Goal: Task Accomplishment & Management: Use online tool/utility

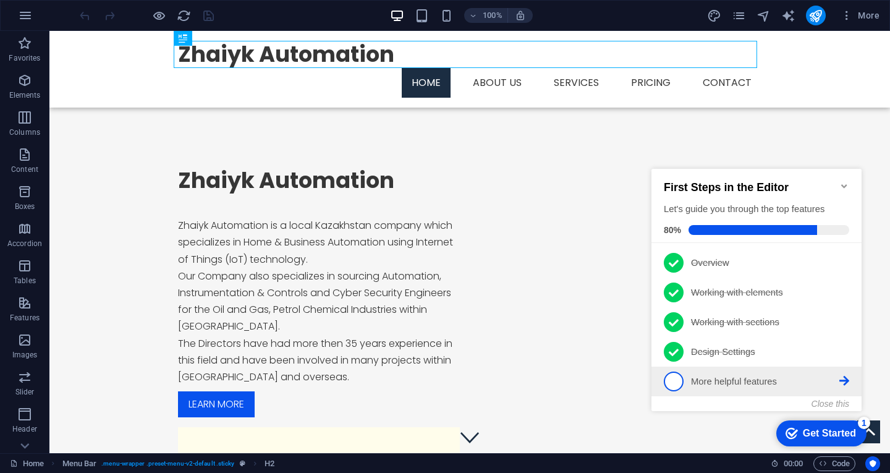
click at [733, 393] on li "5 More helpful features - incomplete" at bounding box center [756, 381] width 210 height 30
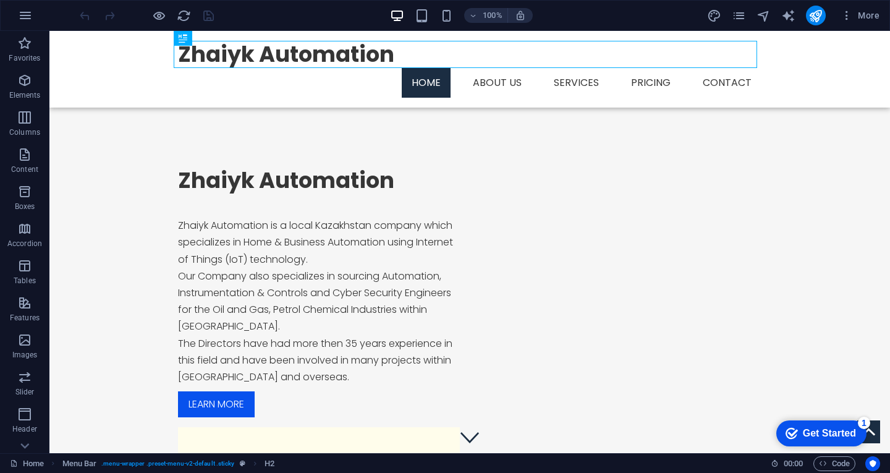
click at [828, 434] on div "Get Started" at bounding box center [828, 432] width 53 height 11
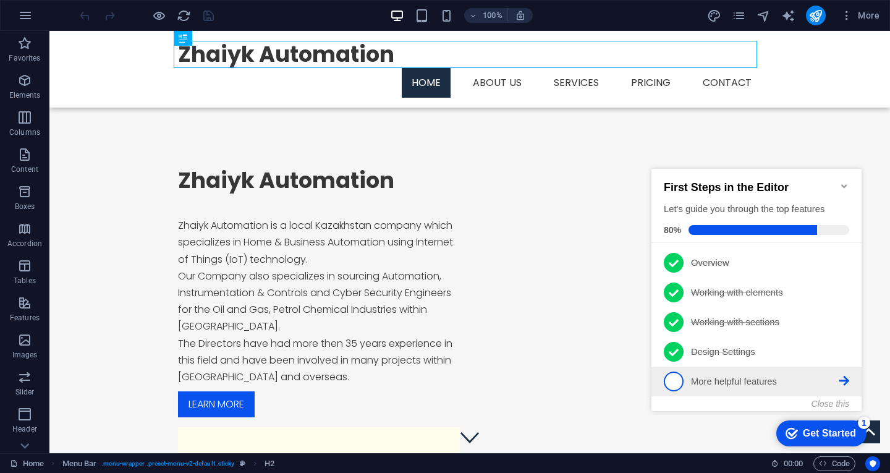
click at [846, 377] on icon at bounding box center [844, 381] width 10 height 10
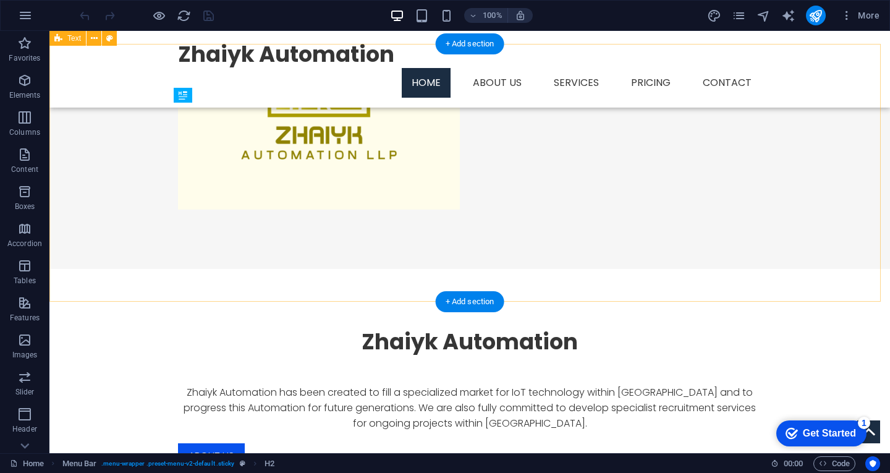
scroll to position [432, 0]
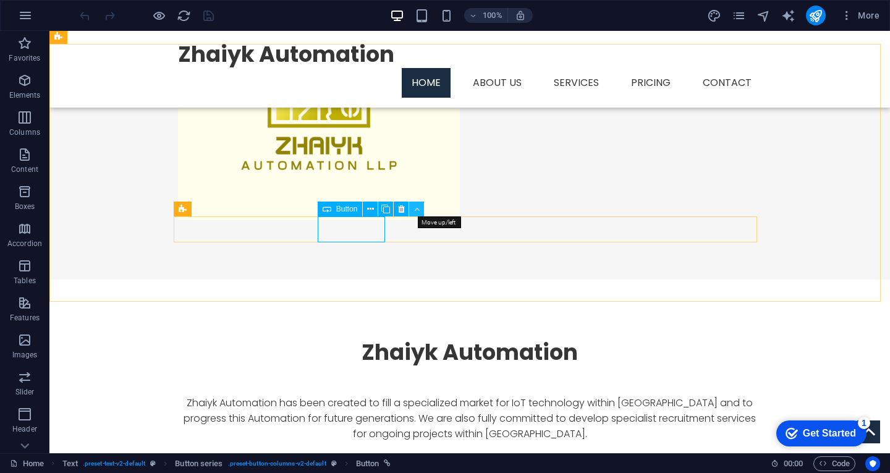
click at [0, 0] on icon at bounding box center [0, 0] width 0 height 0
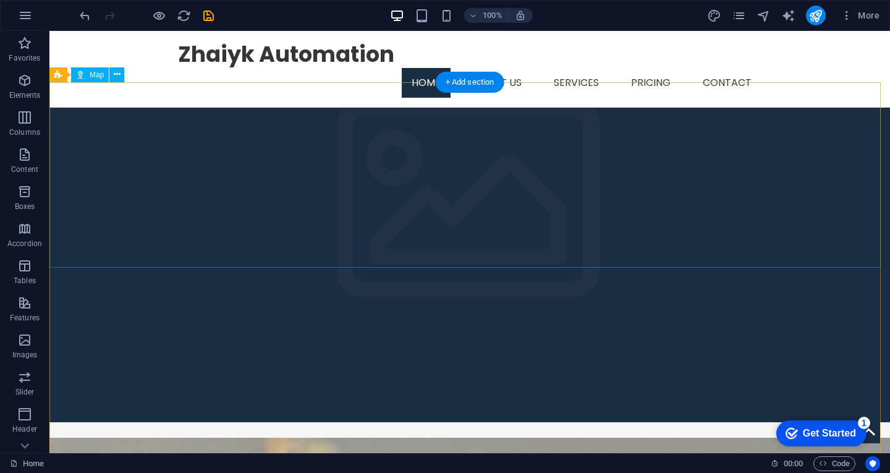
scroll to position [1379, 0]
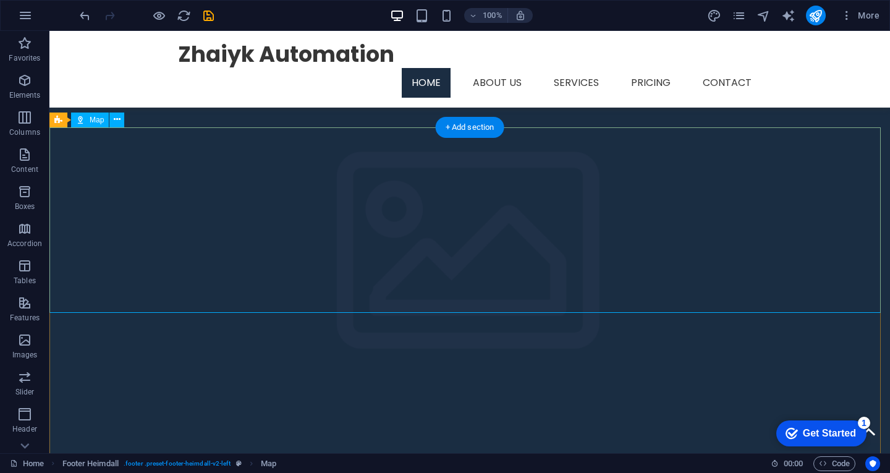
scroll to position [1317, 0]
click at [115, 117] on icon at bounding box center [117, 116] width 7 height 13
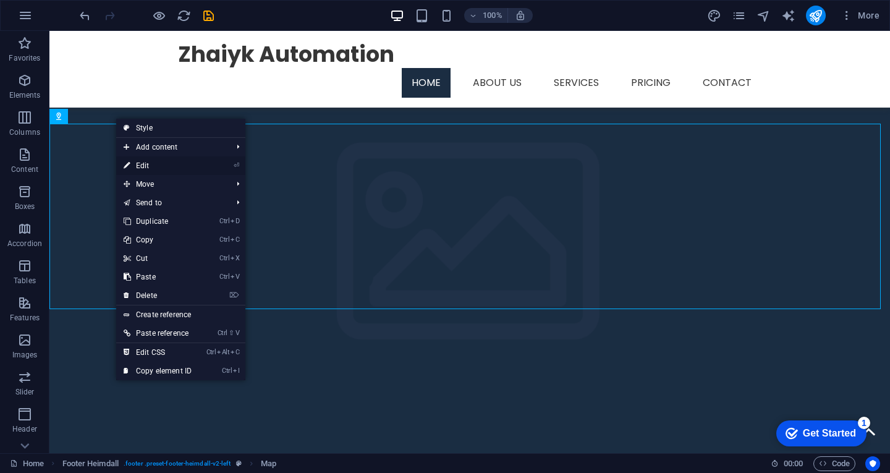
click at [143, 160] on link "⏎ Edit" at bounding box center [157, 165] width 83 height 19
select select "1"
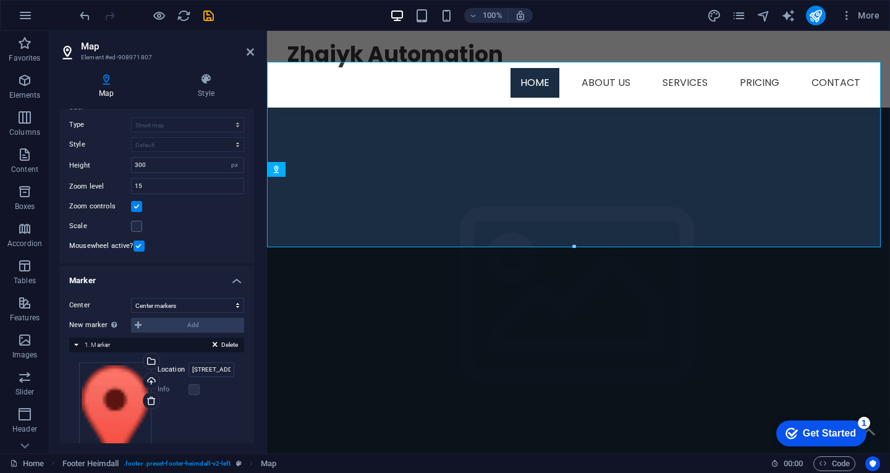
scroll to position [2, 0]
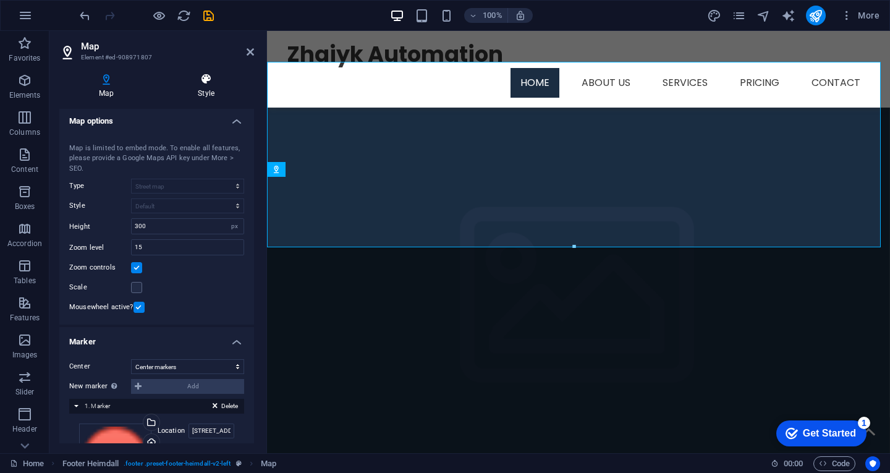
click at [205, 90] on h4 "Style" at bounding box center [206, 86] width 96 height 26
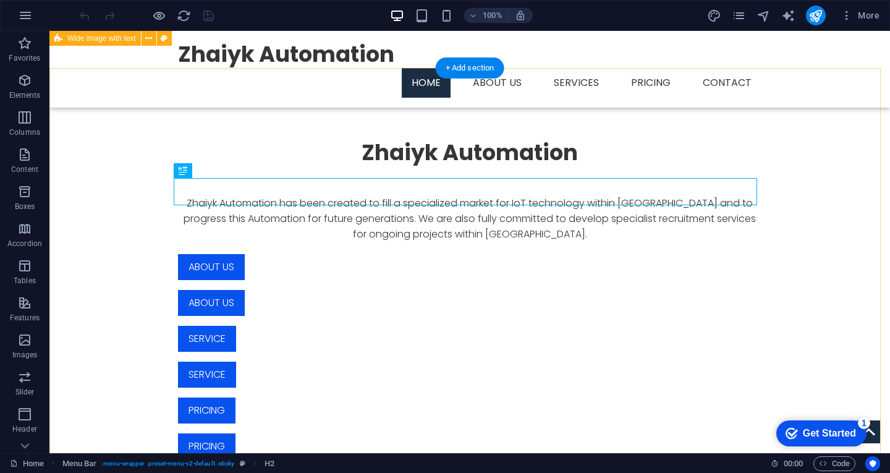
scroll to position [618, 0]
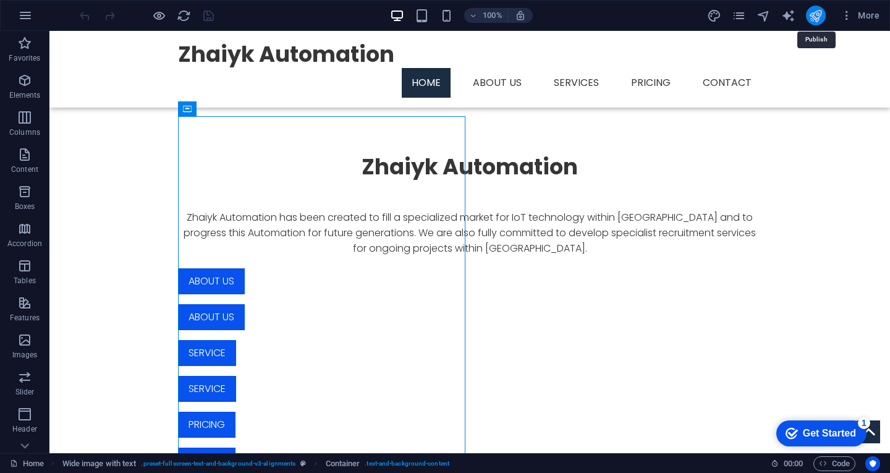
click at [821, 19] on icon "publish" at bounding box center [815, 16] width 14 height 14
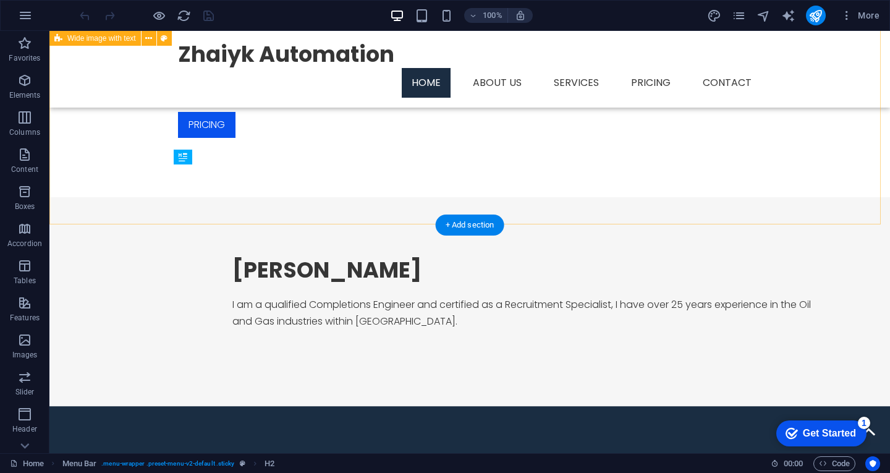
scroll to position [946, 0]
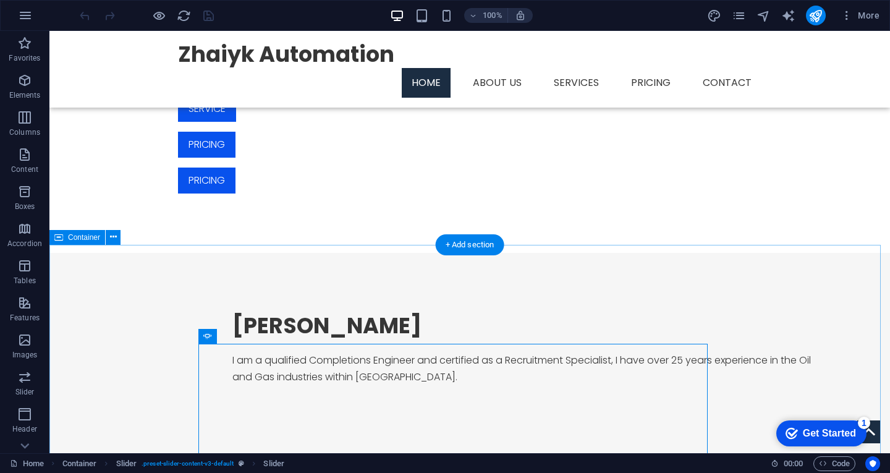
scroll to position [885, 0]
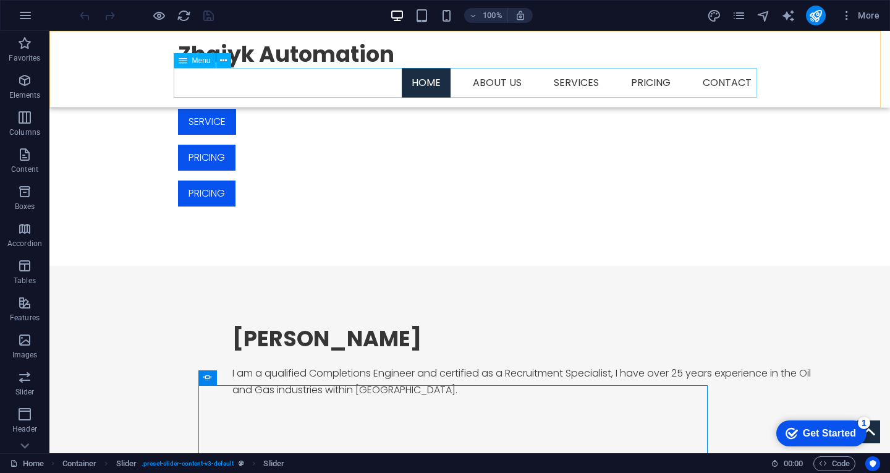
click at [736, 81] on nav "Home About us Services Service Detail Pricing Contact" at bounding box center [469, 83] width 583 height 30
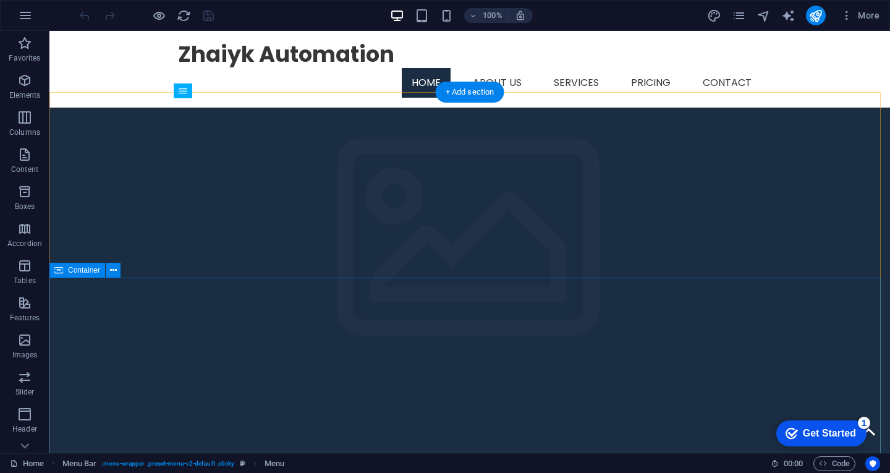
scroll to position [1255, 0]
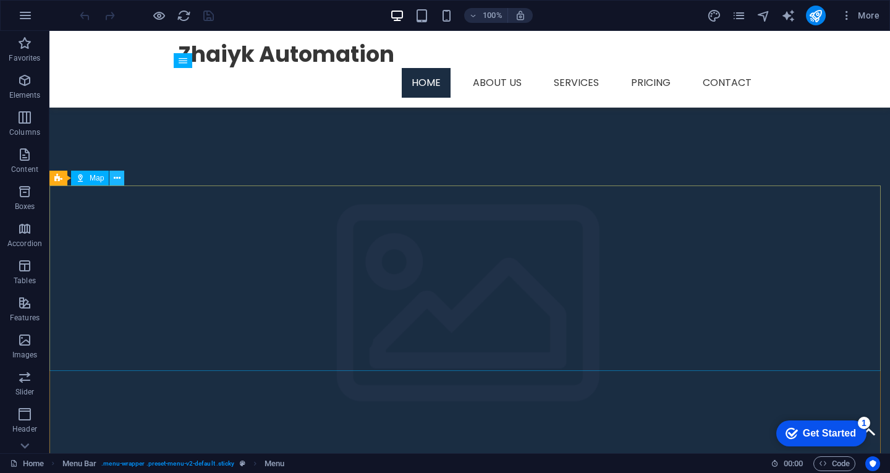
click at [0, 0] on button at bounding box center [0, 0] width 0 height 0
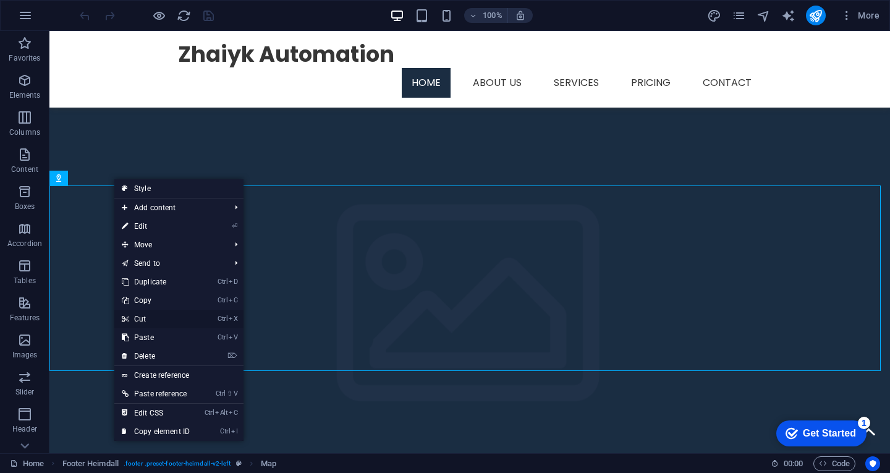
click at [139, 316] on link "Ctrl X Cut" at bounding box center [155, 318] width 83 height 19
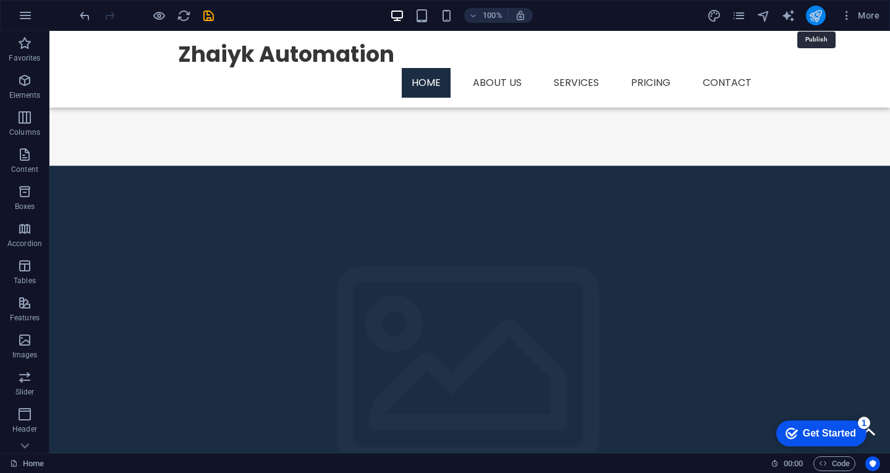
click at [817, 20] on icon "publish" at bounding box center [815, 16] width 14 height 14
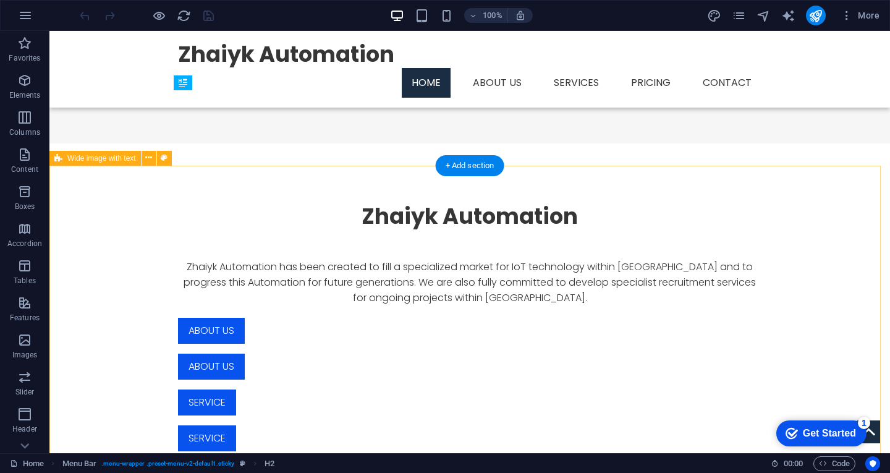
scroll to position [556, 0]
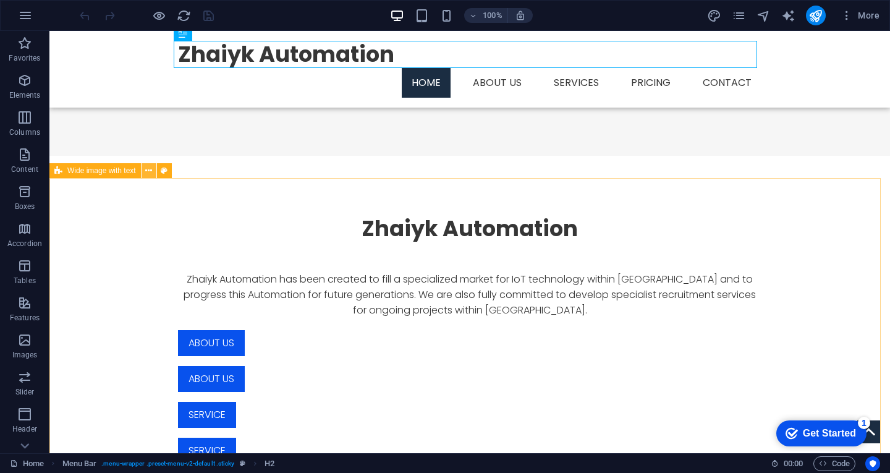
click at [149, 175] on icon at bounding box center [148, 170] width 7 height 13
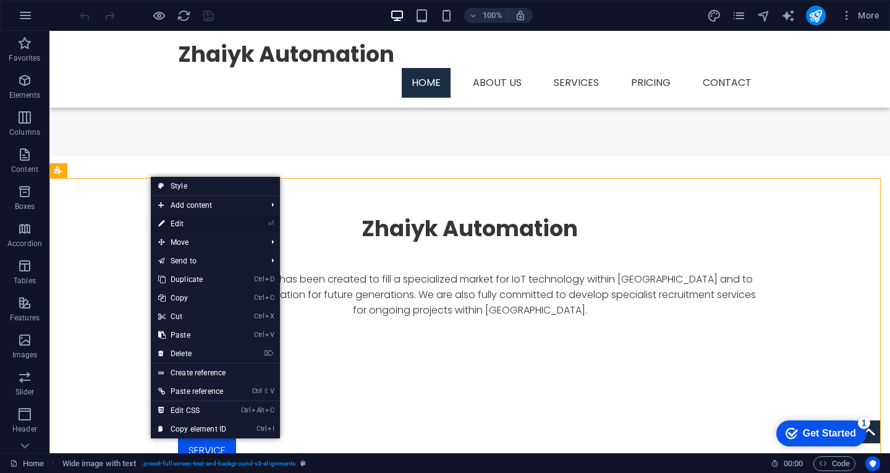
click at [193, 228] on link "⏎ Edit" at bounding box center [192, 223] width 83 height 19
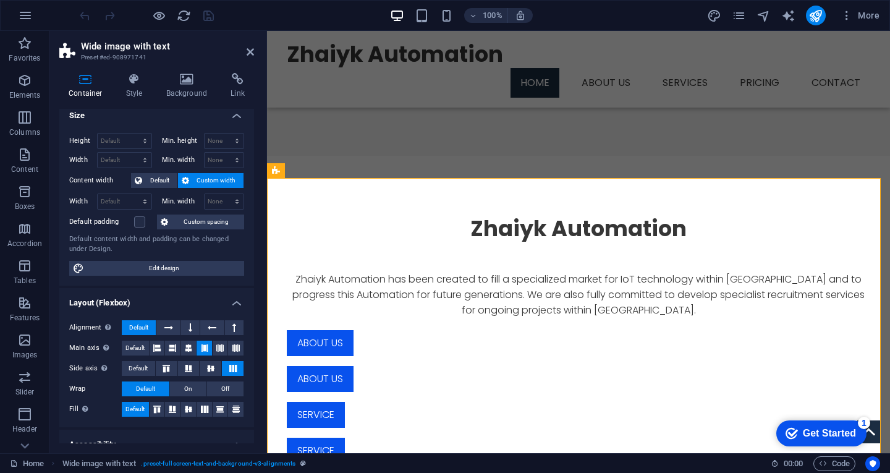
scroll to position [0, 0]
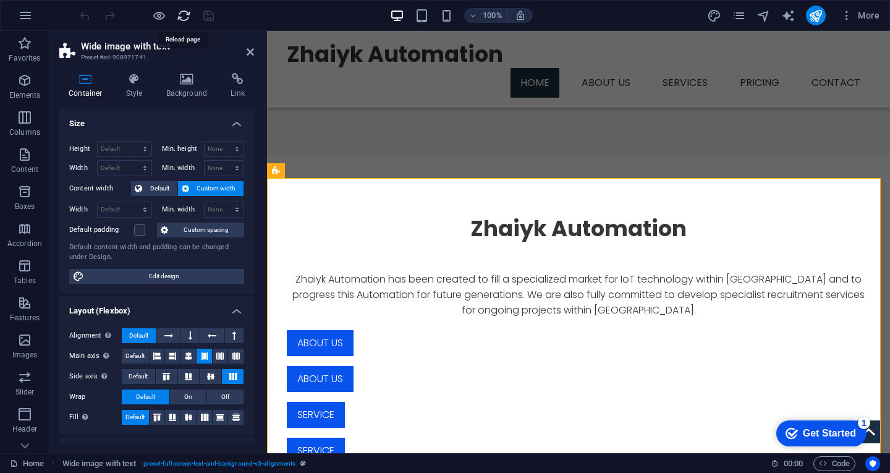
click at [185, 20] on icon "reload" at bounding box center [184, 16] width 14 height 14
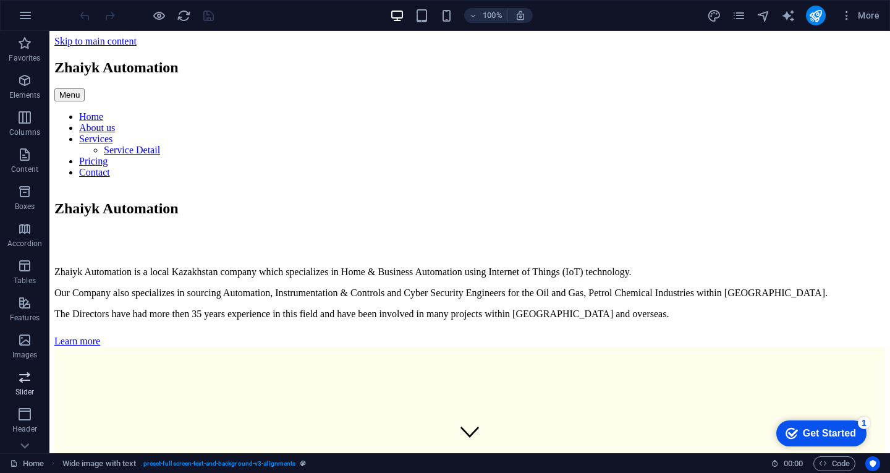
click at [29, 381] on icon "button" at bounding box center [24, 376] width 15 height 15
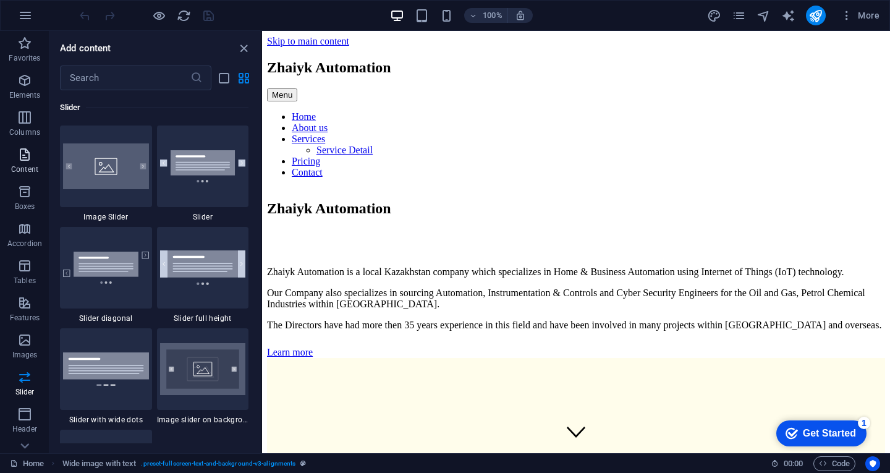
click at [19, 168] on p "Content" at bounding box center [24, 169] width 27 height 10
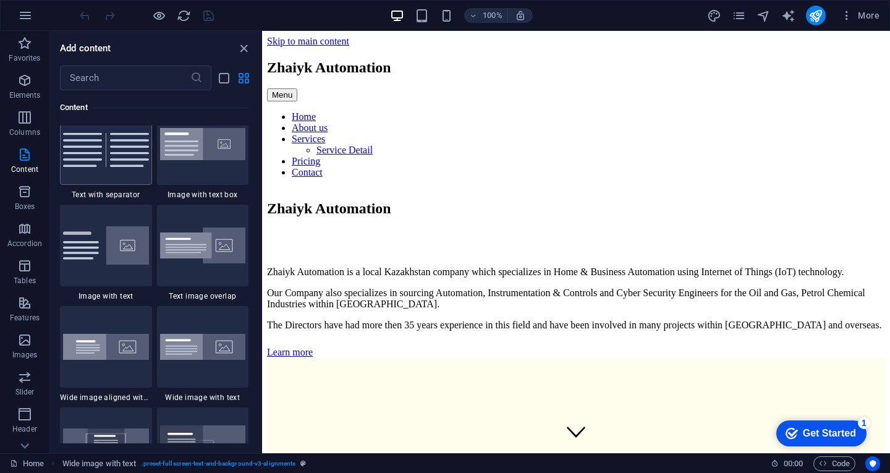
scroll to position [2161, 0]
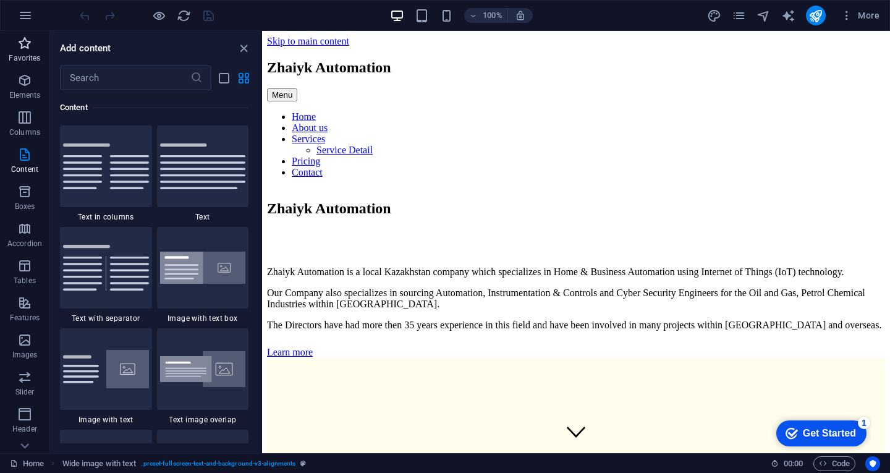
click at [22, 51] on span "Favorites" at bounding box center [24, 51] width 49 height 30
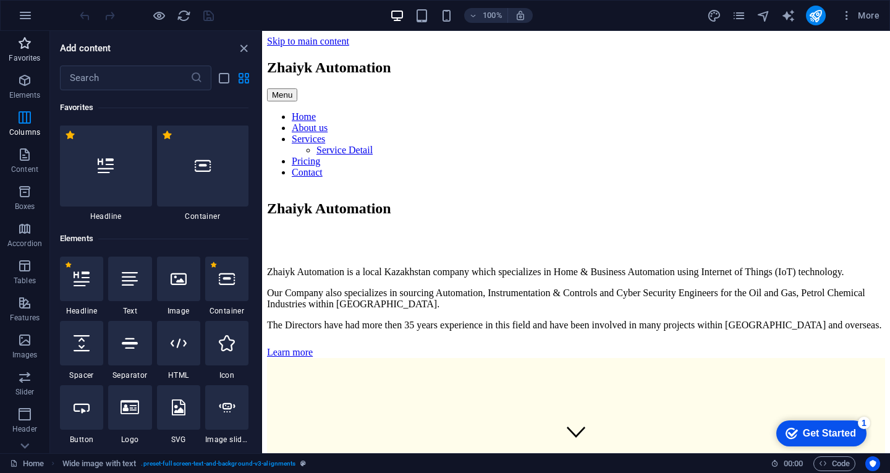
scroll to position [0, 0]
click at [28, 77] on icon "button" at bounding box center [24, 80] width 15 height 15
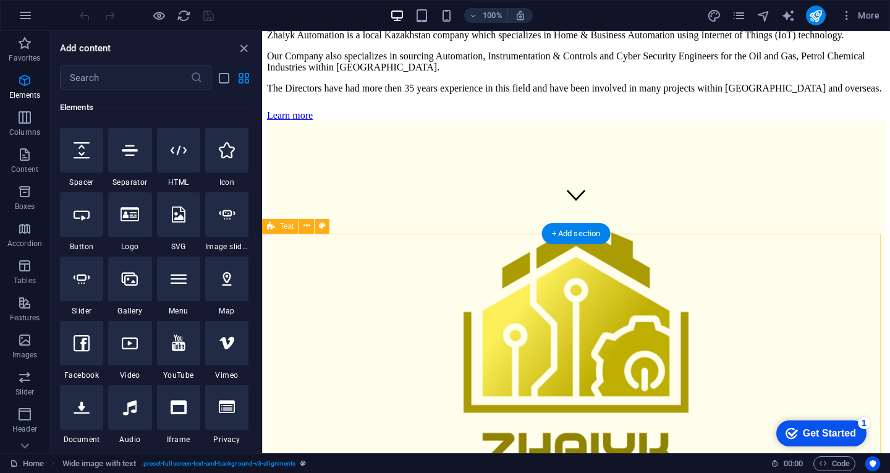
scroll to position [247, 0]
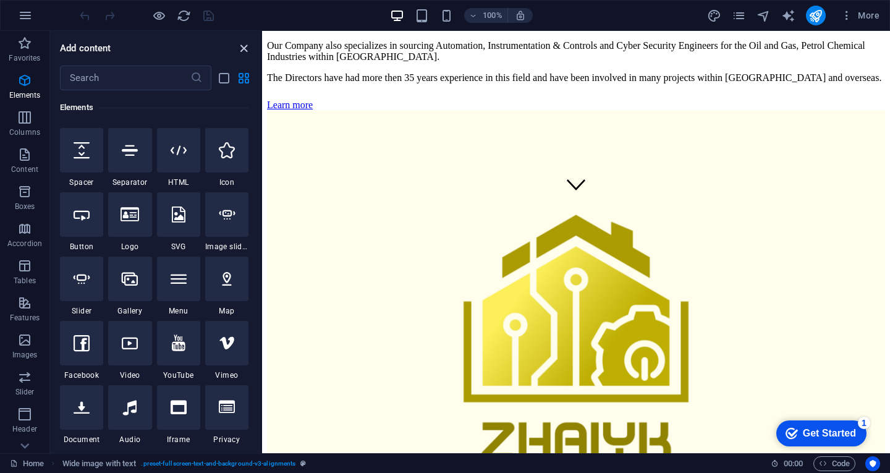
click at [243, 45] on icon "close panel" at bounding box center [244, 48] width 14 height 14
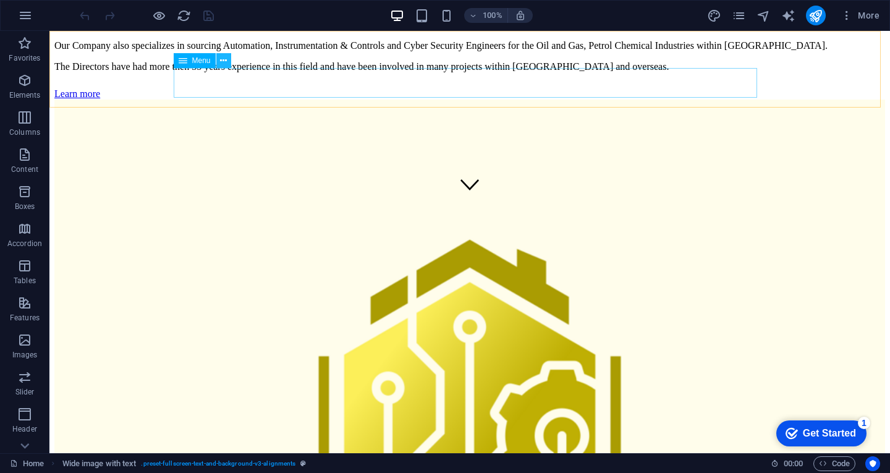
click at [227, 61] on icon at bounding box center [223, 60] width 7 height 13
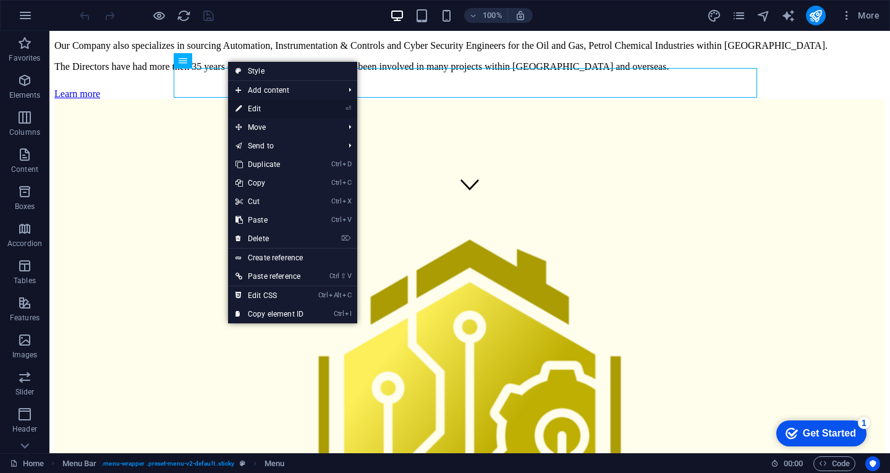
click at [250, 111] on link "⏎ Edit" at bounding box center [269, 108] width 83 height 19
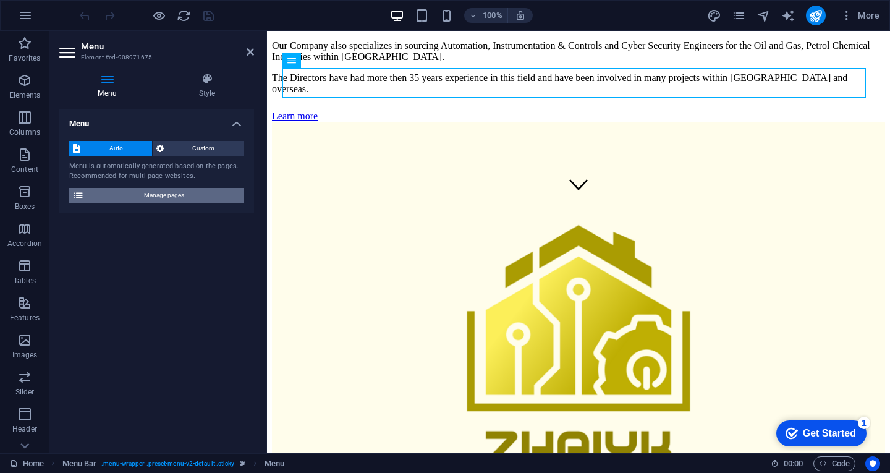
click at [182, 192] on span "Manage pages" at bounding box center [164, 195] width 153 height 15
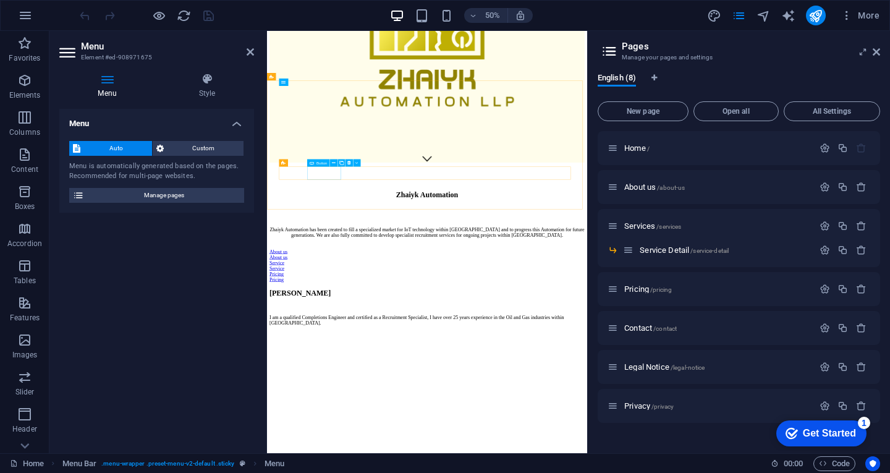
scroll to position [568, 0]
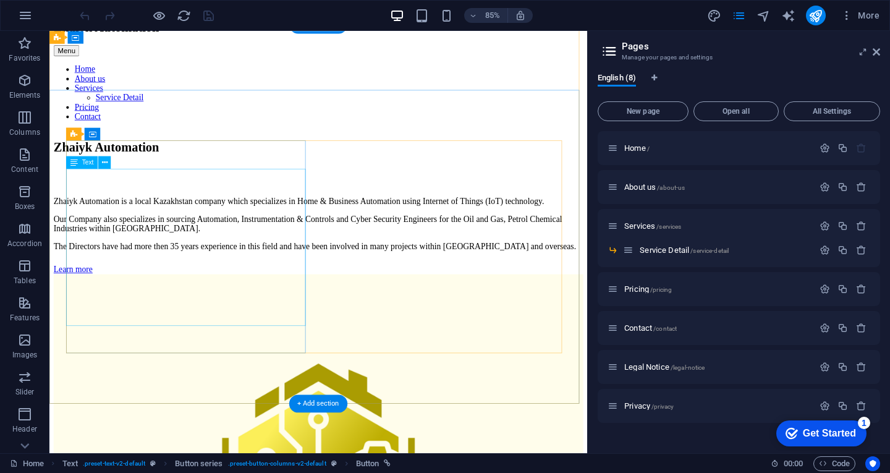
scroll to position [0, 0]
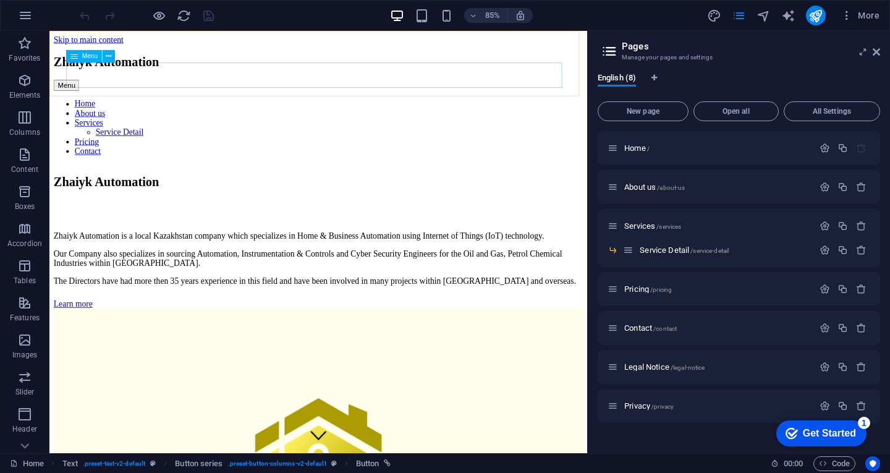
click at [606, 111] on nav "Home About us Services Service Detail Pricing Contact" at bounding box center [365, 144] width 623 height 67
click at [605, 111] on nav "Home About us Services Service Detail Pricing Contact" at bounding box center [365, 144] width 623 height 67
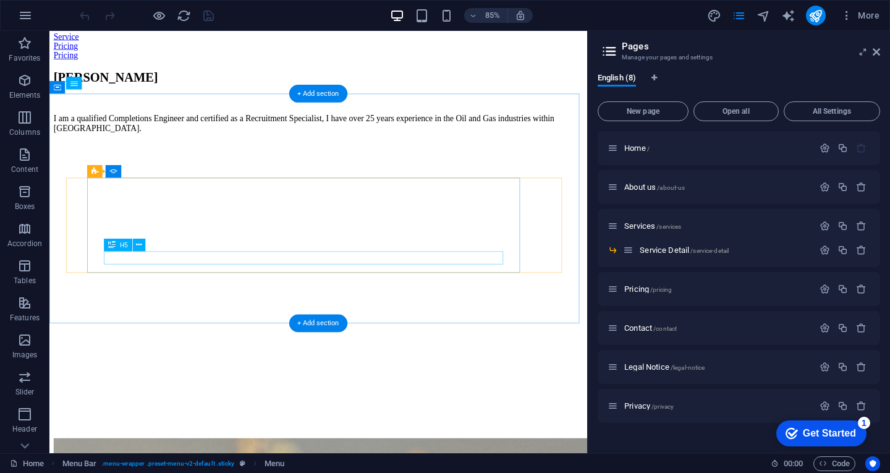
scroll to position [927, 0]
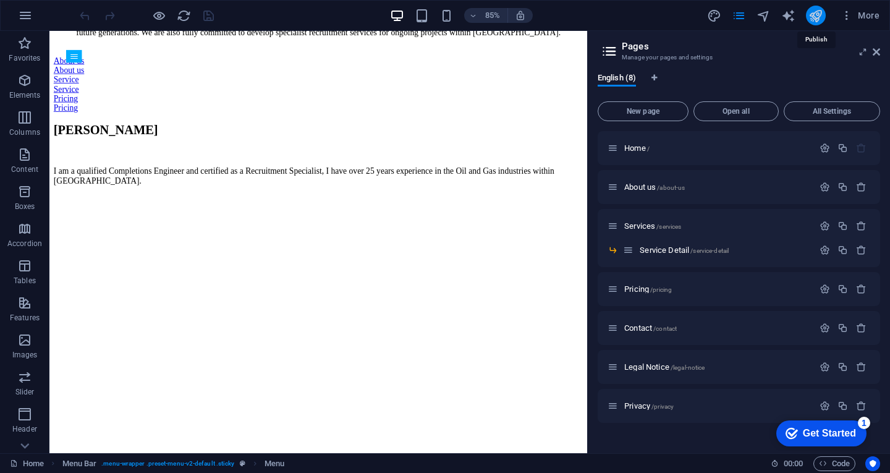
click at [815, 15] on icon "publish" at bounding box center [815, 16] width 14 height 14
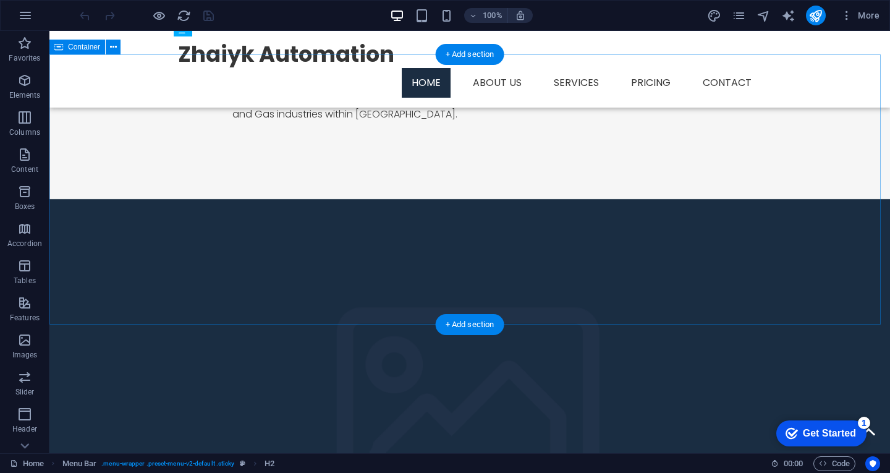
scroll to position [1174, 0]
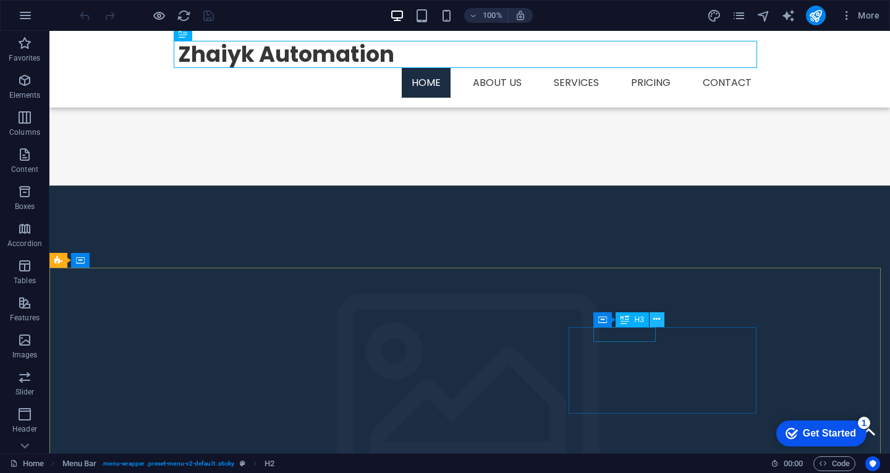
click at [657, 319] on icon at bounding box center [656, 319] width 7 height 13
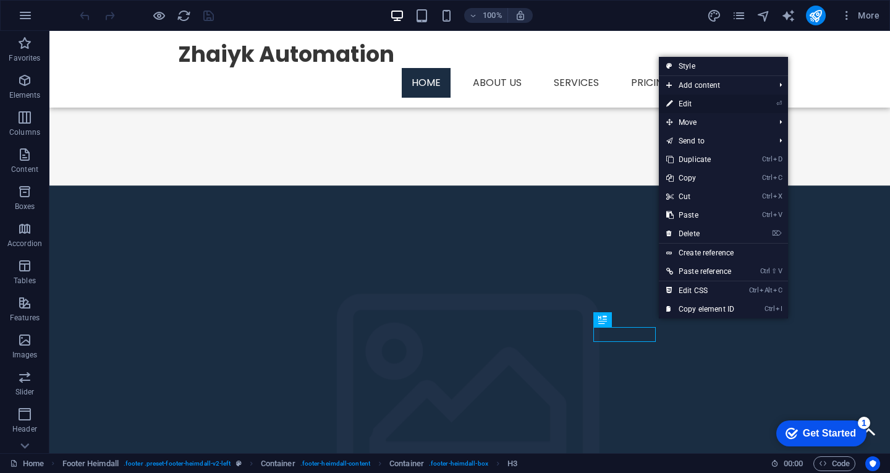
click at [692, 103] on link "⏎ Edit" at bounding box center [699, 104] width 83 height 19
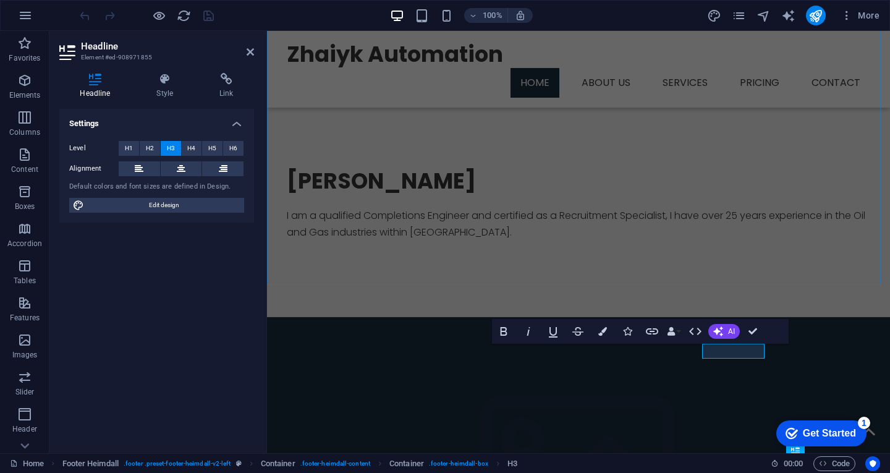
scroll to position [1059, 0]
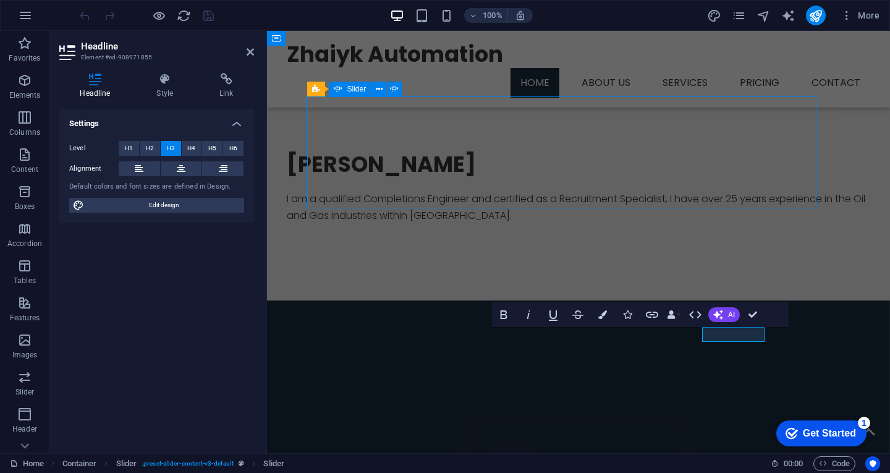
scroll to position [1174, 0]
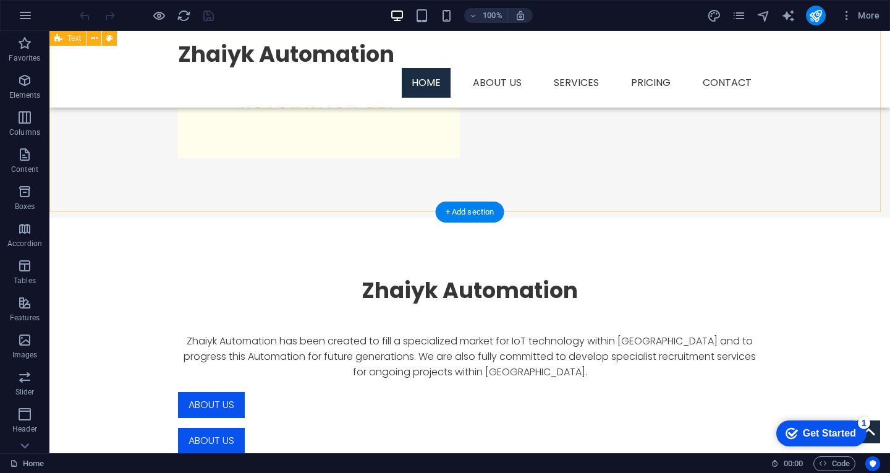
scroll to position [494, 0]
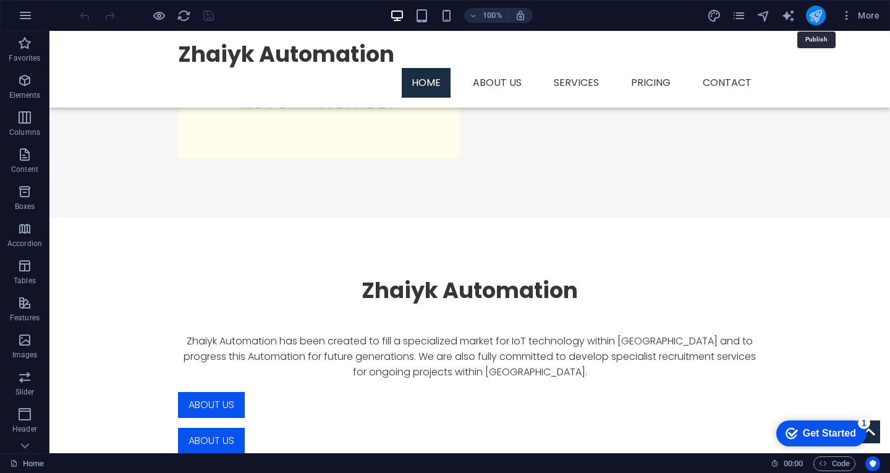
click at [809, 15] on icon "publish" at bounding box center [815, 16] width 14 height 14
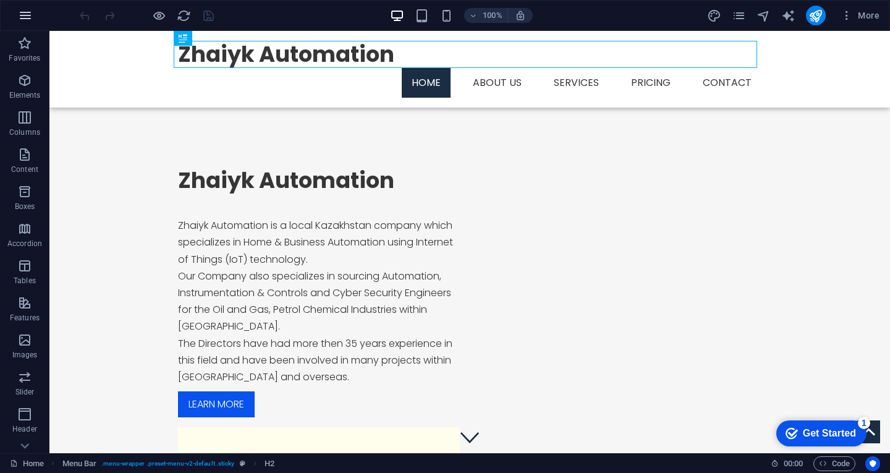
click at [0, 0] on icon "button" at bounding box center [0, 0] width 0 height 0
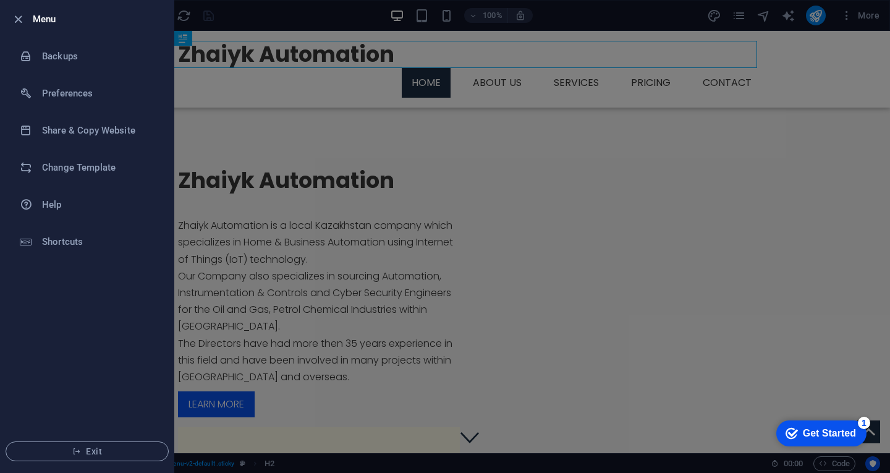
click at [199, 128] on div at bounding box center [445, 236] width 890 height 473
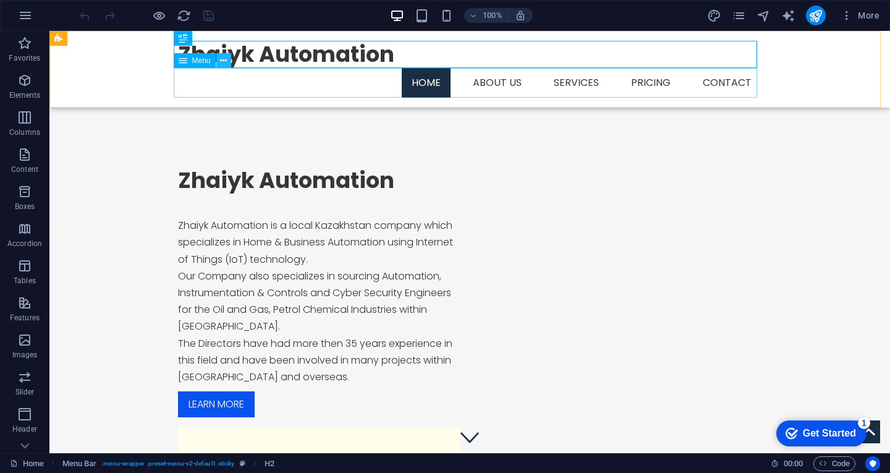
click at [224, 61] on icon at bounding box center [223, 60] width 7 height 13
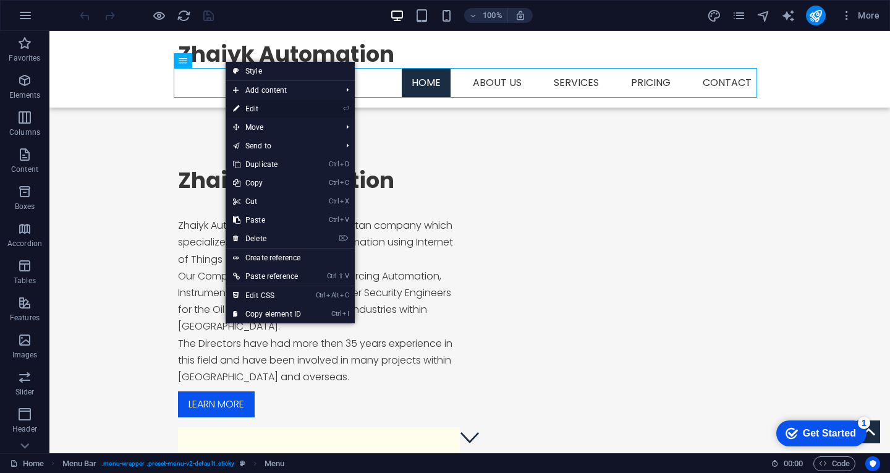
click at [266, 111] on link "⏎ Edit" at bounding box center [266, 108] width 83 height 19
select select
select select "1"
select select
select select "2"
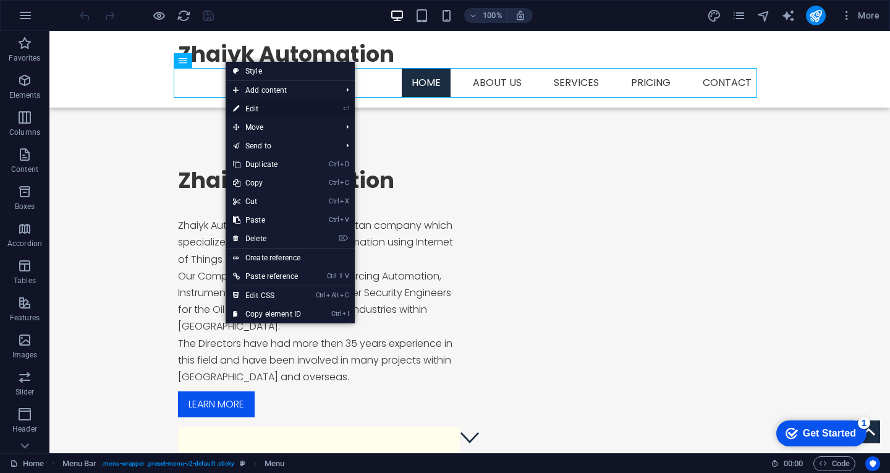
select select
select select "3"
select select
select select "4"
select select
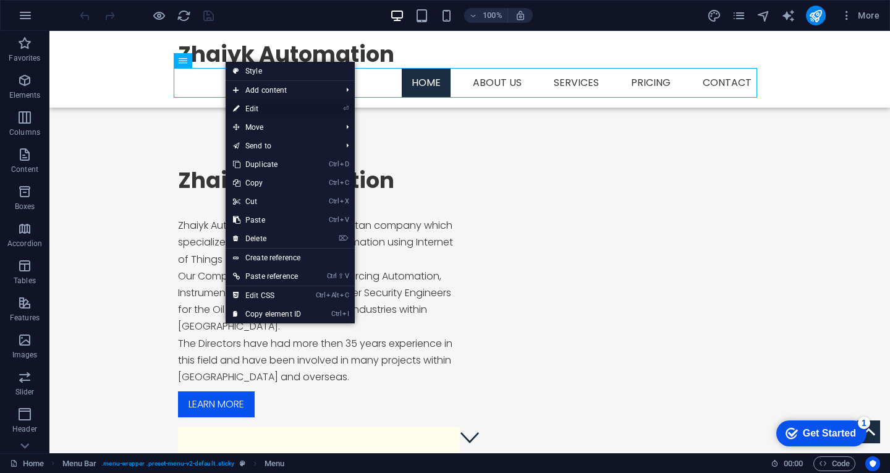
select select "5"
select select
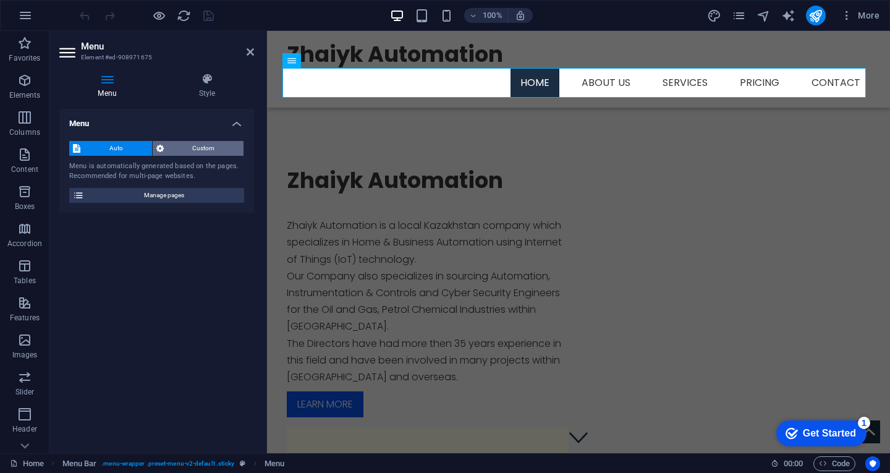
click at [204, 149] on span "Custom" at bounding box center [203, 148] width 73 height 15
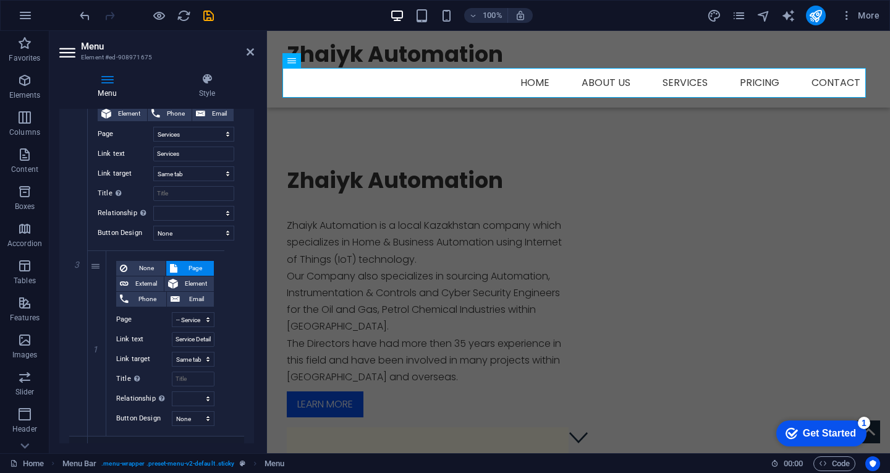
scroll to position [494, 0]
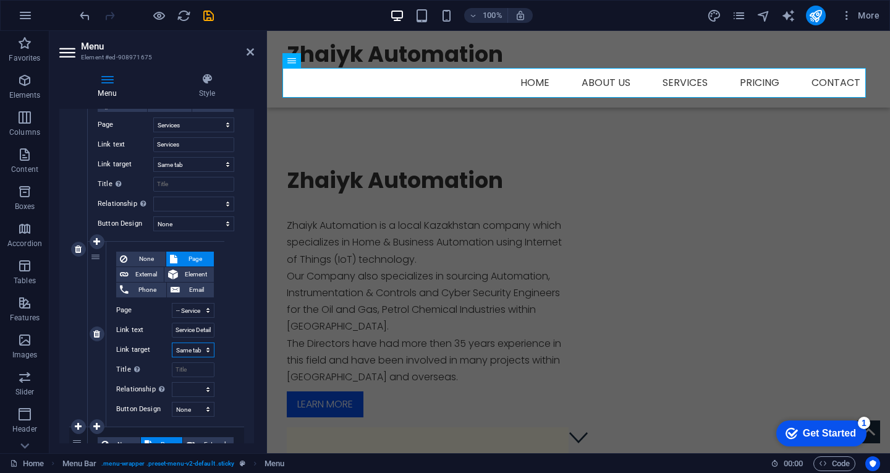
click at [206, 350] on select "New tab Same tab Overlay" at bounding box center [193, 349] width 43 height 15
select select "blank"
click at [172, 342] on select "New tab Same tab Overlay" at bounding box center [193, 349] width 43 height 15
select select
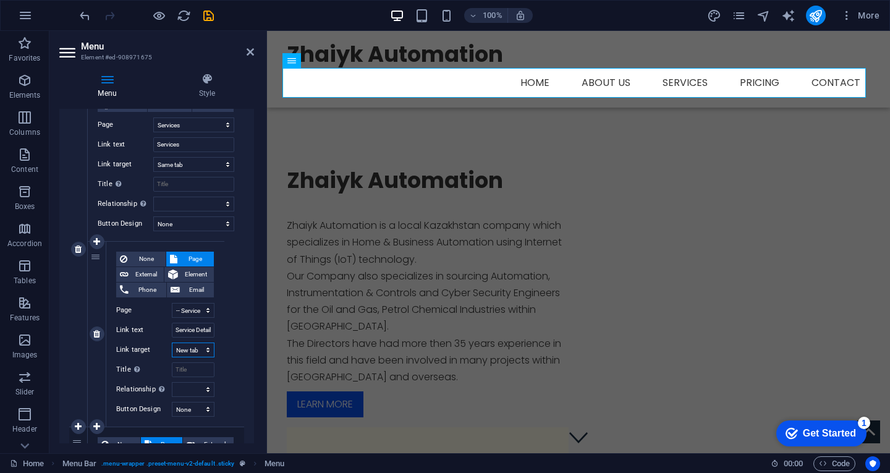
select select
click at [0, 0] on icon "publish" at bounding box center [0, 0] width 0 height 0
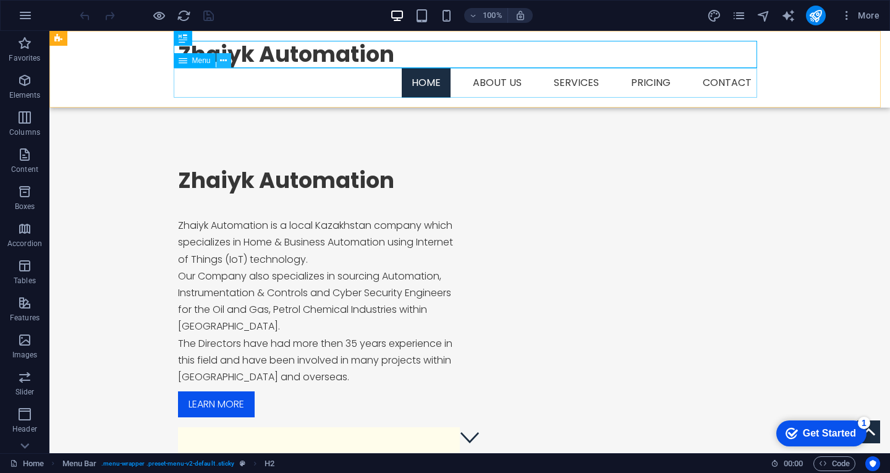
click at [225, 59] on icon at bounding box center [223, 60] width 7 height 13
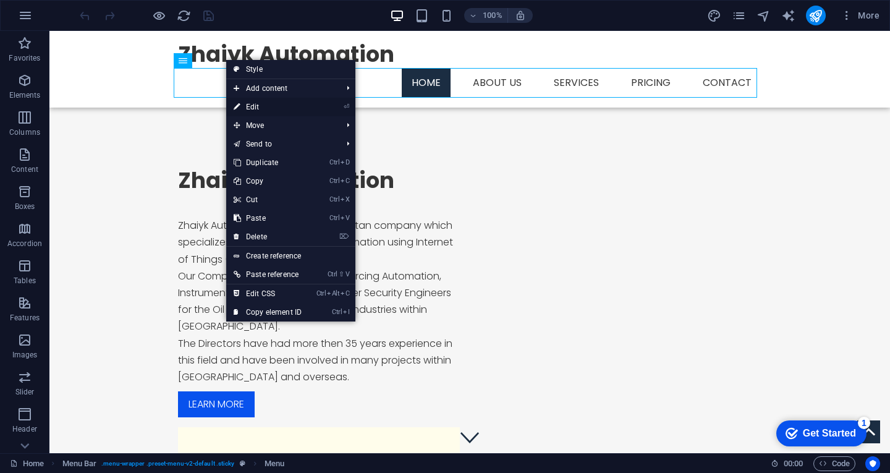
click at [255, 107] on link "⏎ Edit" at bounding box center [267, 107] width 83 height 19
select select
select select "1"
select select
select select "2"
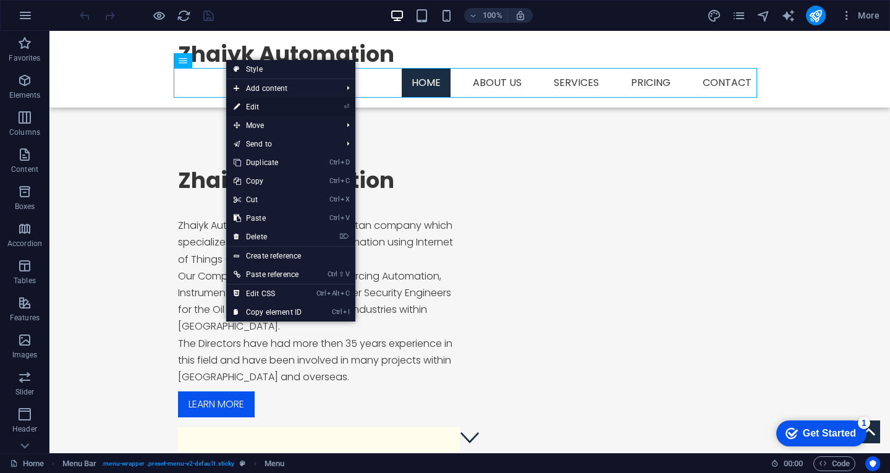
select select
select select "3"
select select "4"
select select
select select "5"
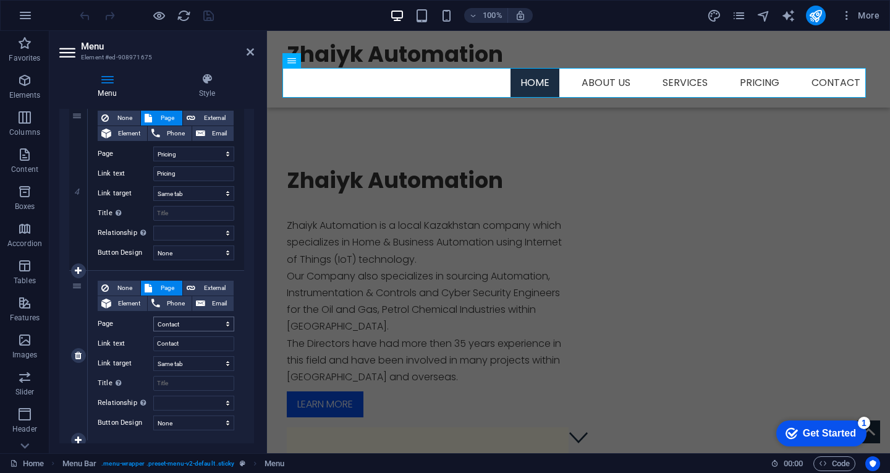
scroll to position [852, 0]
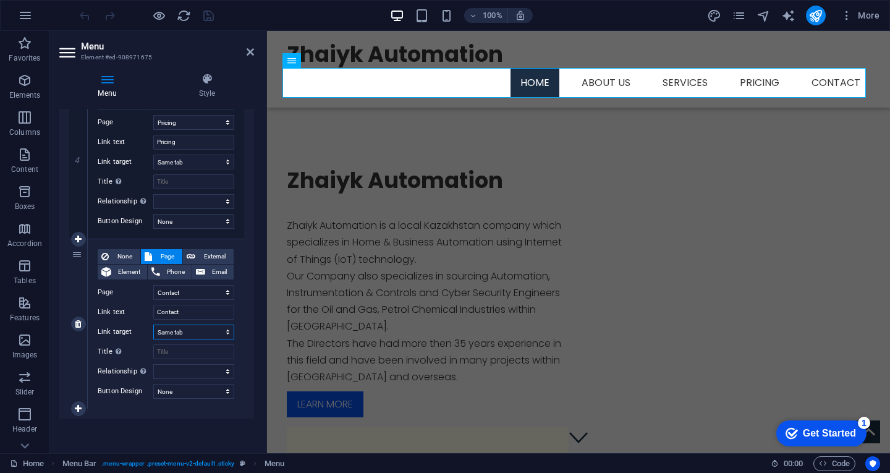
click at [185, 333] on select "New tab Same tab Overlay" at bounding box center [193, 331] width 81 height 15
select select "blank"
click at [153, 324] on select "New tab Same tab Overlay" at bounding box center [193, 331] width 81 height 15
select select
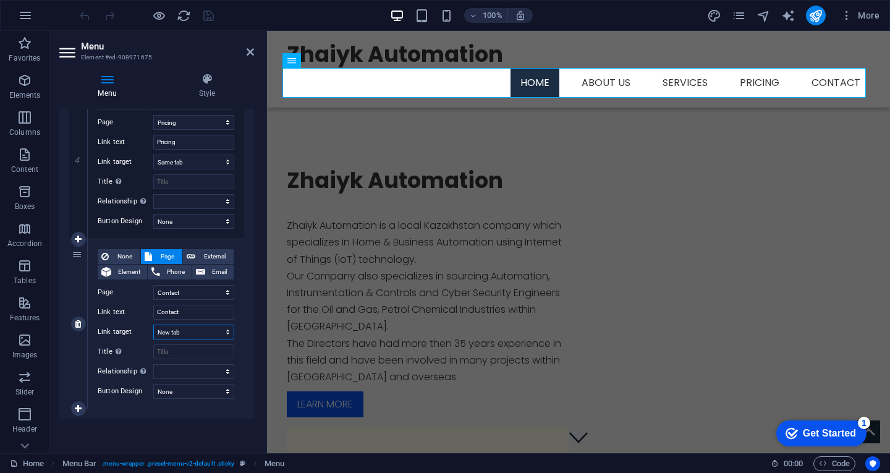
select select
click at [603, 37] on icon "publish" at bounding box center [311, 52] width 583 height 30
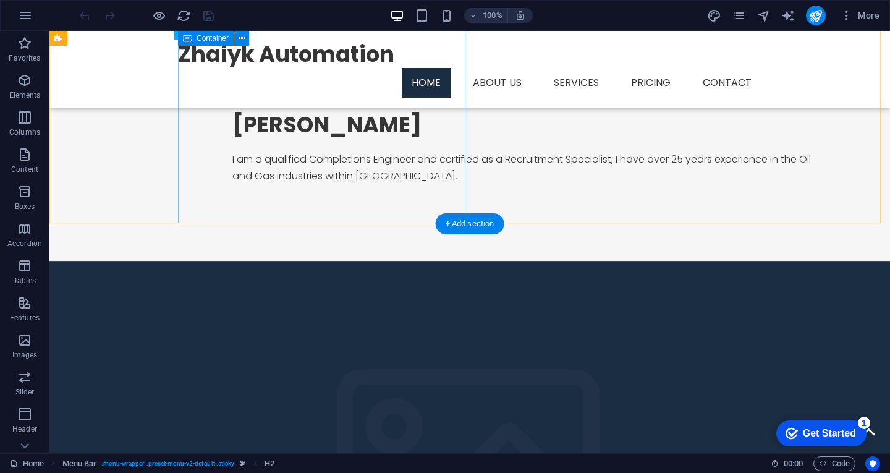
scroll to position [1193, 0]
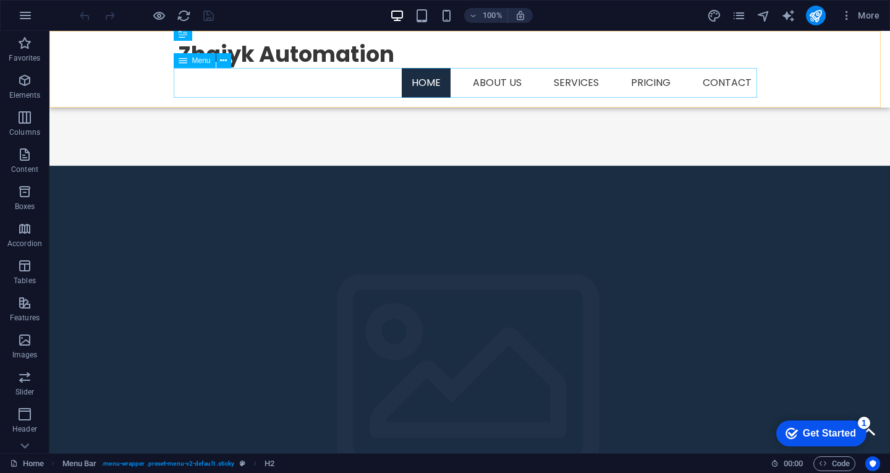
click at [724, 75] on nav "Home About us Services Service Detail Pricing Contact" at bounding box center [469, 83] width 583 height 30
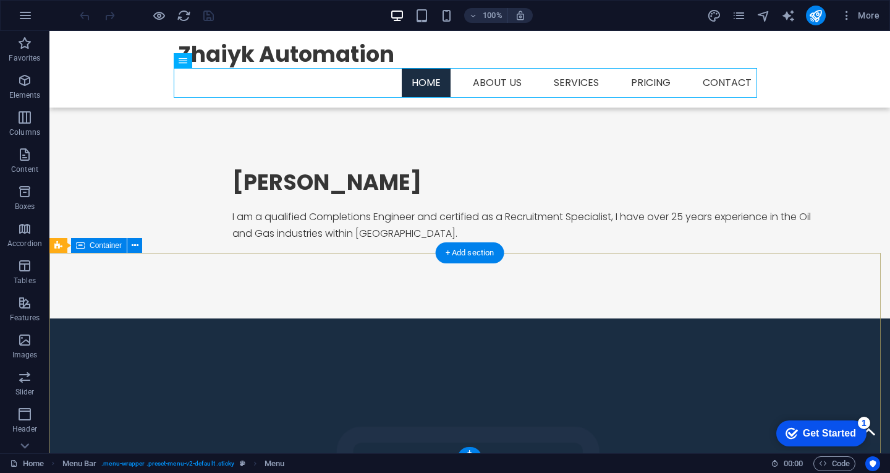
scroll to position [1003, 0]
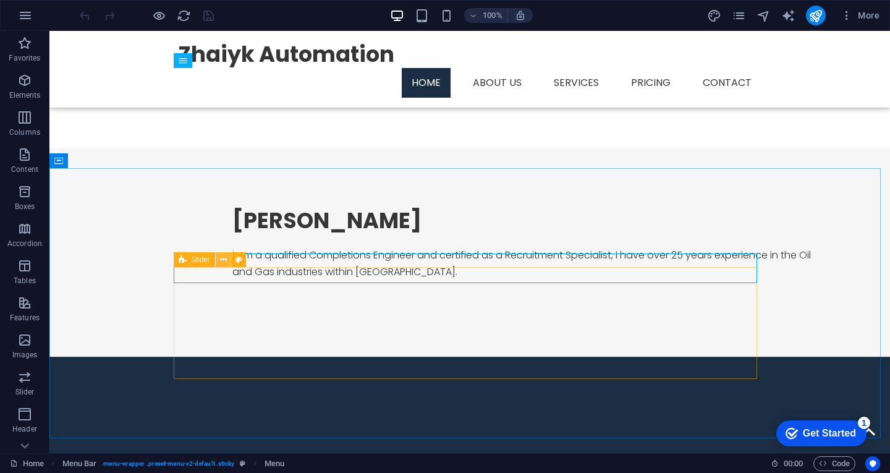
click at [226, 258] on icon at bounding box center [223, 259] width 7 height 13
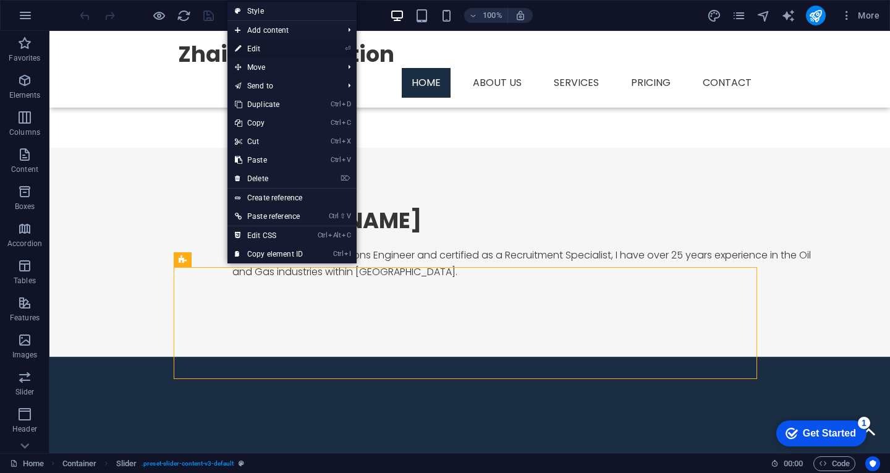
click at [251, 52] on link "⏎ Edit" at bounding box center [268, 49] width 83 height 19
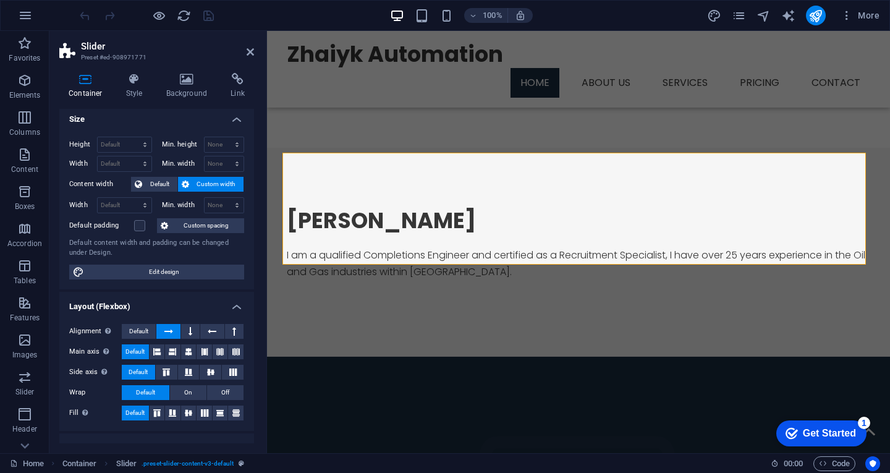
scroll to position [0, 0]
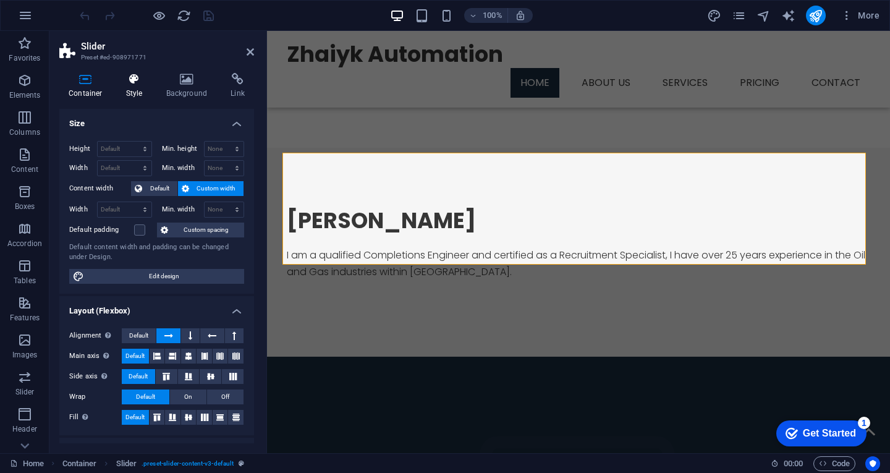
click at [141, 83] on icon at bounding box center [134, 79] width 35 height 12
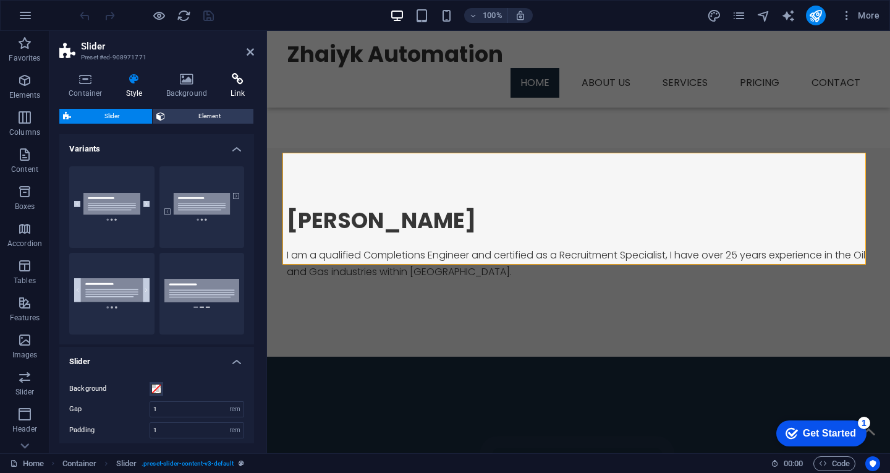
click at [225, 78] on icon at bounding box center [237, 79] width 33 height 12
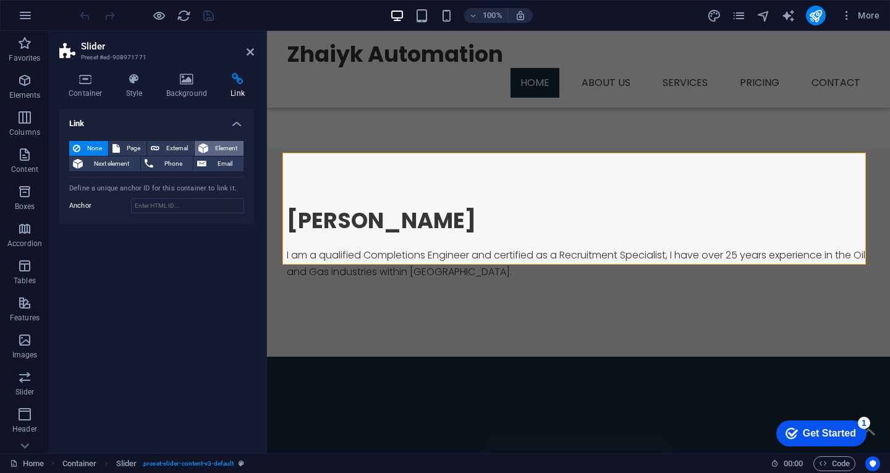
click at [209, 145] on button "Element" at bounding box center [219, 148] width 49 height 15
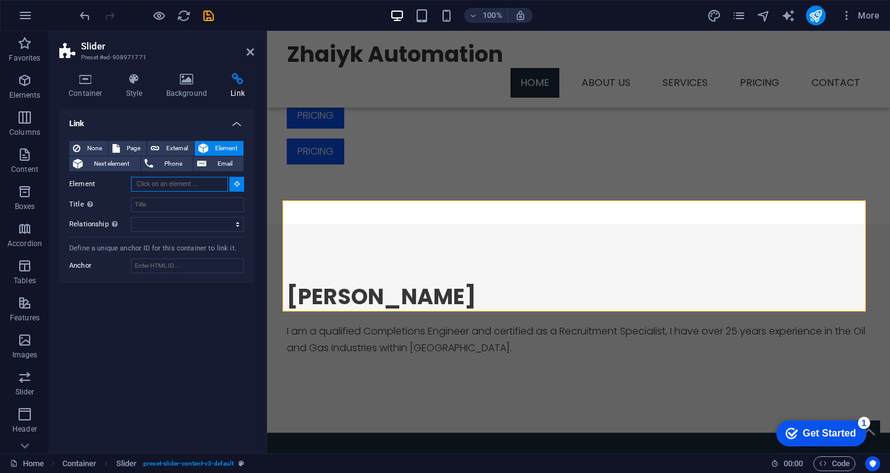
scroll to position [926, 0]
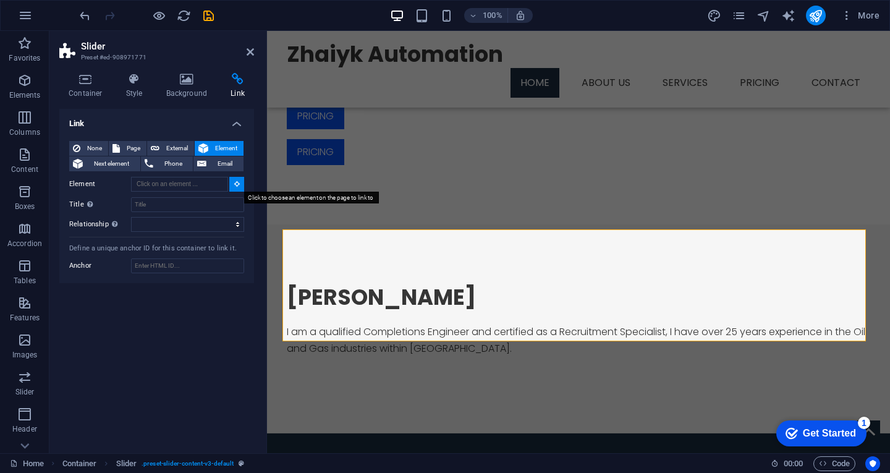
click at [233, 183] on button at bounding box center [236, 184] width 15 height 15
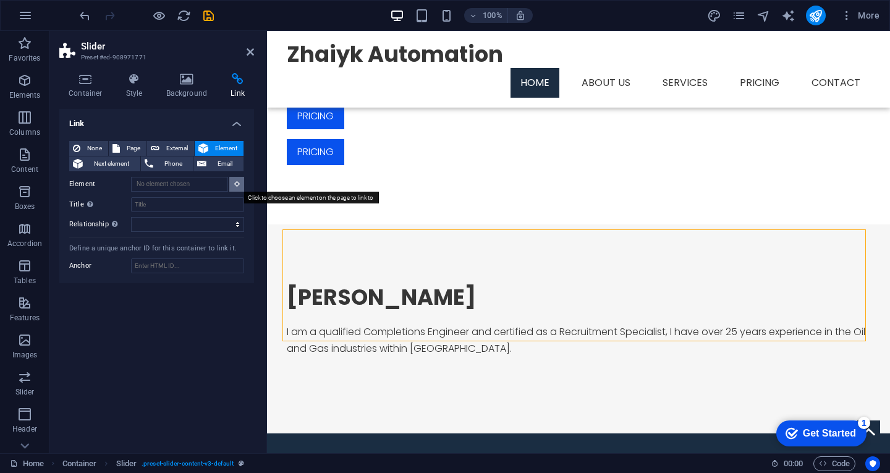
click at [233, 183] on button at bounding box center [236, 184] width 15 height 15
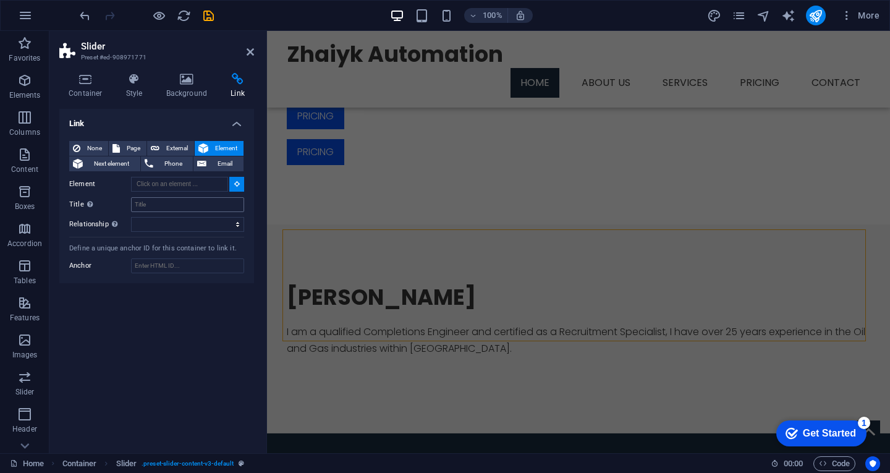
scroll to position [849, 0]
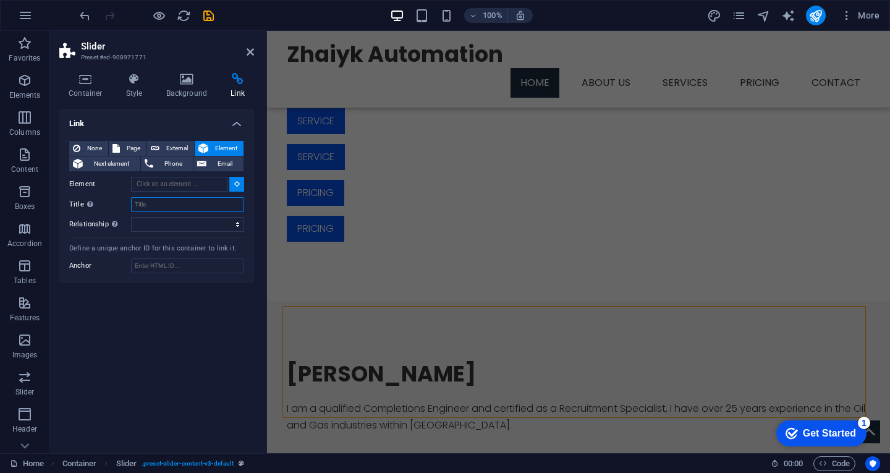
click at [187, 199] on input "Title Additional link description, should not be the same as the link text. The…" at bounding box center [187, 204] width 113 height 15
click at [236, 188] on button at bounding box center [236, 184] width 15 height 15
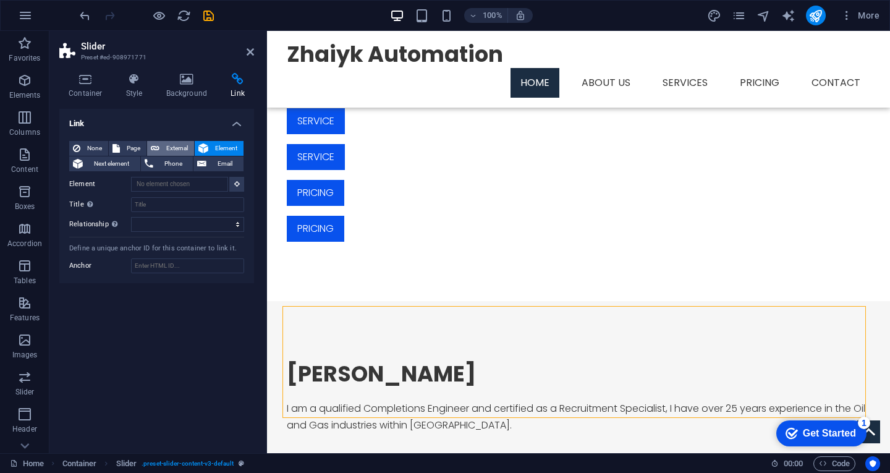
click at [161, 143] on button "External" at bounding box center [170, 148] width 47 height 15
select select "blank"
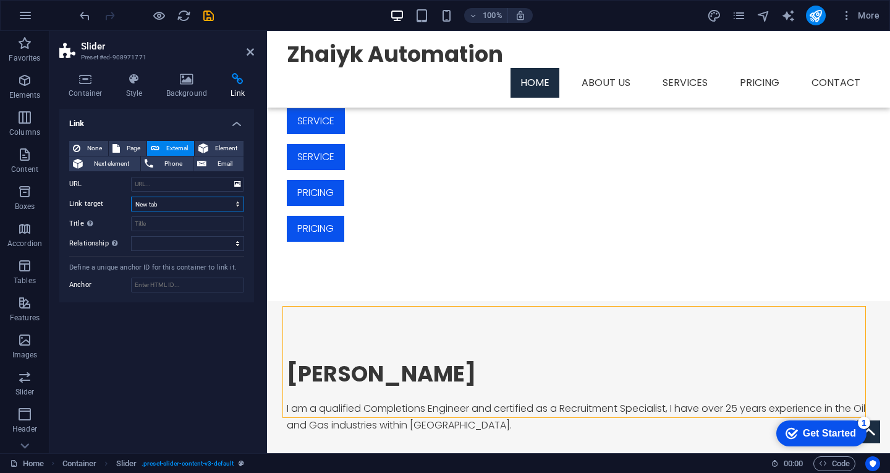
click at [183, 202] on select "New tab Same tab Overlay" at bounding box center [187, 203] width 113 height 15
click at [167, 188] on input "URL" at bounding box center [187, 184] width 113 height 15
click at [182, 243] on select "alternate author bookmark external help license next nofollow noreferrer noopen…" at bounding box center [187, 243] width 113 height 15
click at [238, 186] on icon at bounding box center [237, 184] width 7 height 14
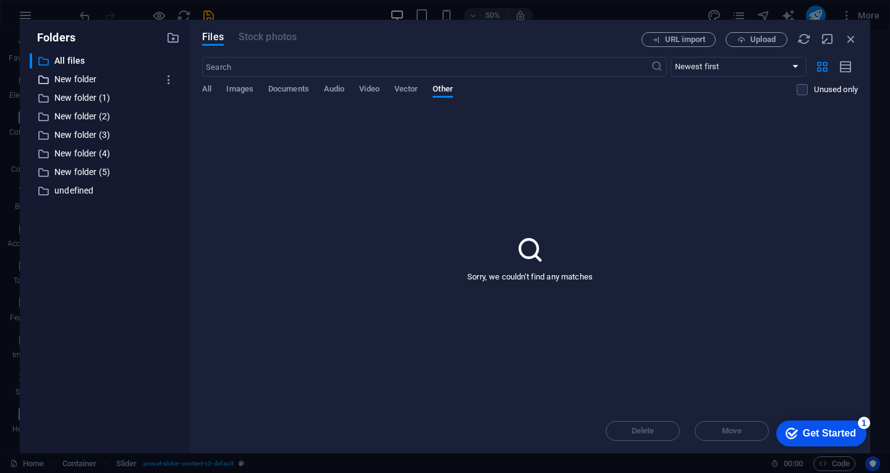
click at [70, 85] on p "New folder" at bounding box center [105, 79] width 103 height 14
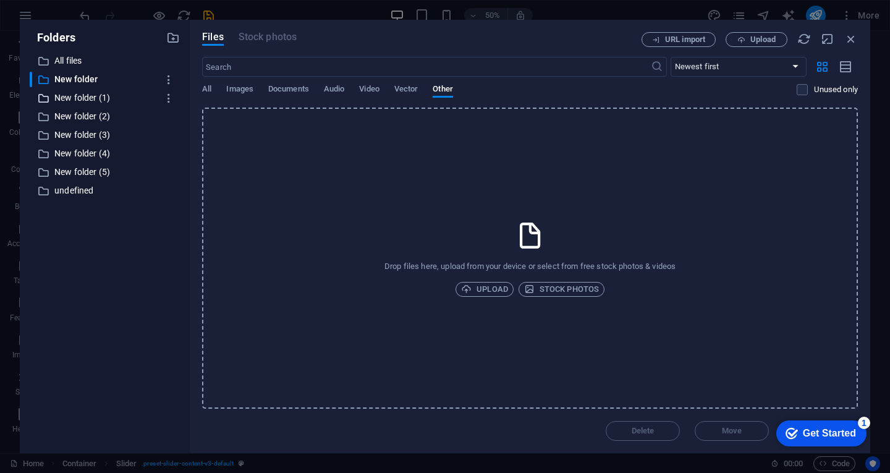
click at [65, 103] on p "New folder (1)" at bounding box center [105, 98] width 103 height 14
click at [64, 116] on p "New folder (2)" at bounding box center [105, 116] width 103 height 14
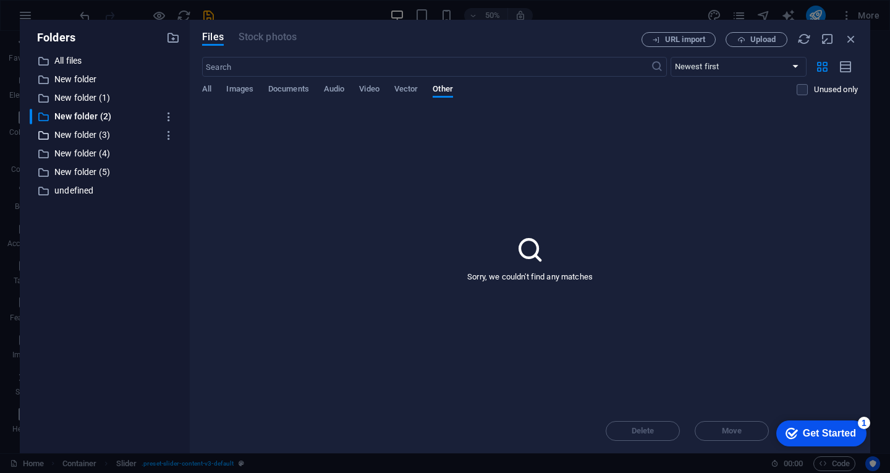
click at [64, 133] on p "New folder (3)" at bounding box center [105, 135] width 103 height 14
click at [64, 146] on p "New folder (4)" at bounding box center [105, 153] width 103 height 14
click at [262, 69] on input "text" at bounding box center [426, 67] width 448 height 20
click at [851, 37] on icon "button" at bounding box center [851, 39] width 14 height 14
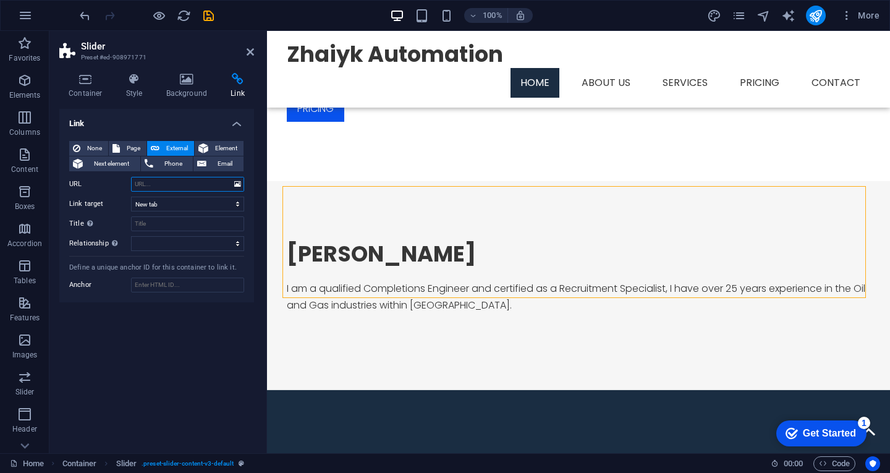
click at [152, 185] on input "URL" at bounding box center [187, 184] width 113 height 15
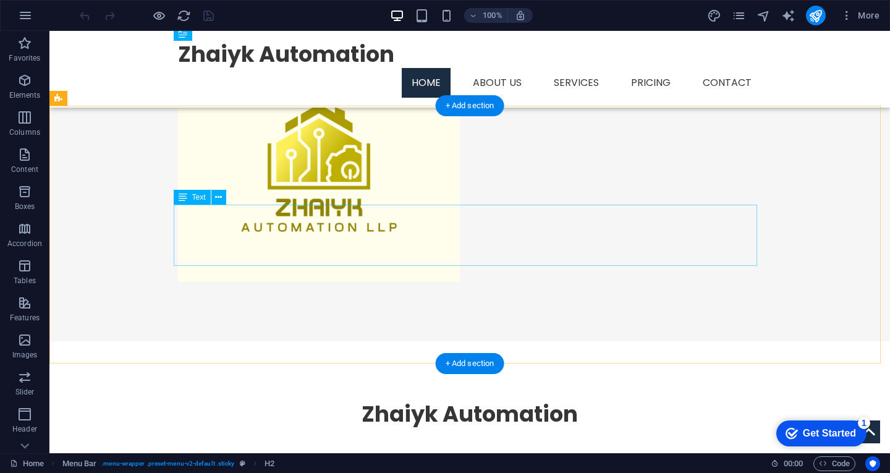
scroll to position [432, 0]
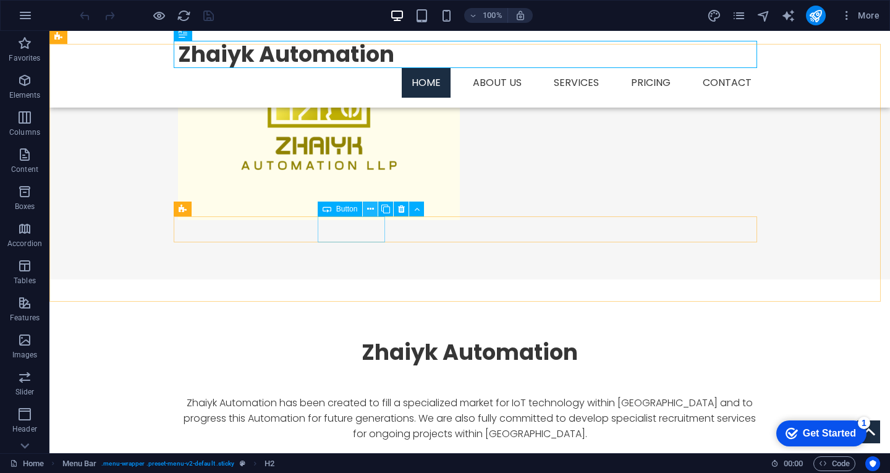
click at [372, 210] on icon at bounding box center [370, 209] width 7 height 13
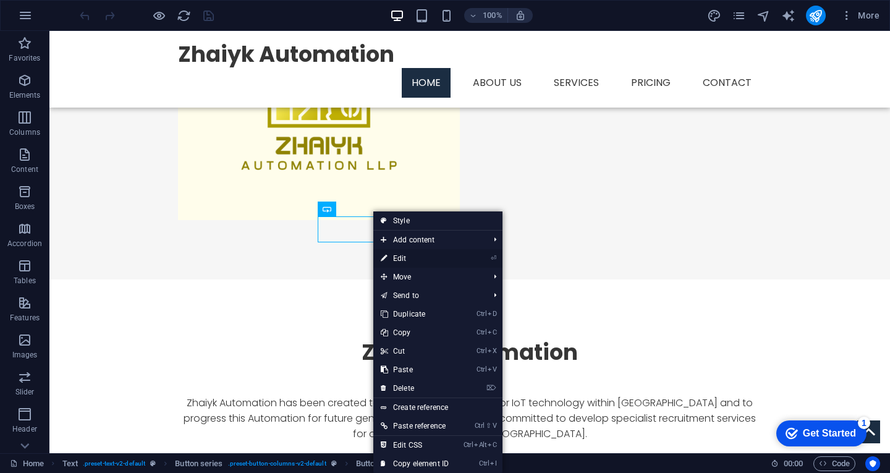
click at [410, 254] on link "⏎ Edit" at bounding box center [414, 258] width 83 height 19
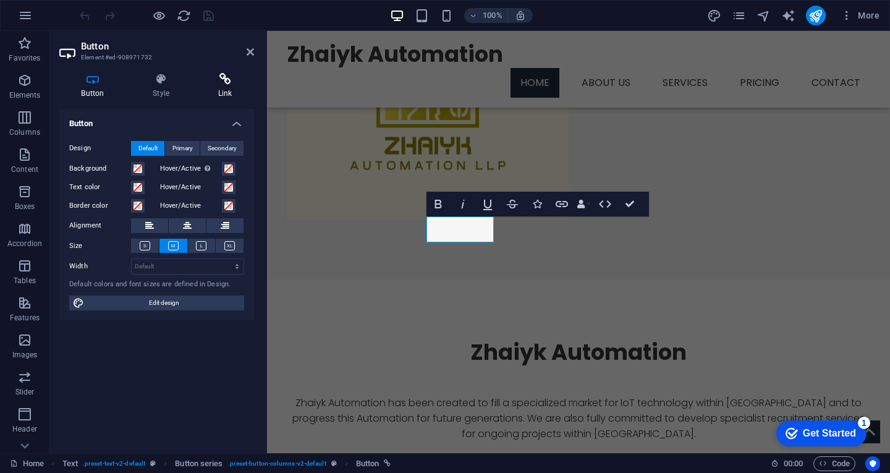
click at [219, 86] on h4 "Link" at bounding box center [225, 86] width 58 height 26
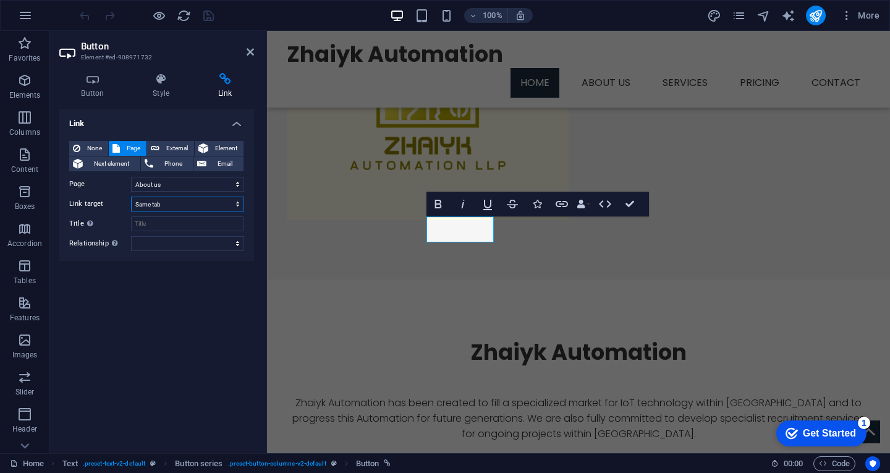
click at [187, 203] on select "New tab Same tab Overlay" at bounding box center [187, 203] width 113 height 15
select select "blank"
click at [131, 196] on select "New tab Same tab Overlay" at bounding box center [187, 203] width 113 height 15
click at [177, 221] on input "Title Additional link description, should not be the same as the link text. The…" at bounding box center [187, 223] width 113 height 15
click at [812, 15] on icon "publish" at bounding box center [815, 16] width 14 height 14
